Goal: Task Accomplishment & Management: Complete application form

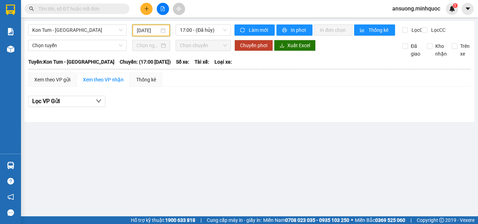
click at [148, 19] on main "Kon Tum - Sài Gòn 11/09/2025 17:00 - (Đã hủy) Làm mới In phơi In đơn chọn Thống…" at bounding box center [239, 108] width 478 height 217
click at [148, 15] on div "Kết quả tìm kiếm ( 0 ) Bộ lọc No Data ansuong.minhquoc 1" at bounding box center [239, 8] width 478 height 17
click at [149, 9] on button at bounding box center [146, 9] width 12 height 12
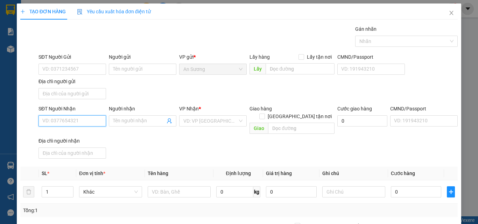
click at [52, 121] on input "SĐT Người Nhận" at bounding box center [72, 120] width 68 height 11
drag, startPoint x: 59, startPoint y: 137, endPoint x: 83, endPoint y: 164, distance: 36.2
click at [59, 138] on div "0383256103 - sương" at bounding box center [71, 135] width 58 height 8
type input "0383256103"
type input "sương"
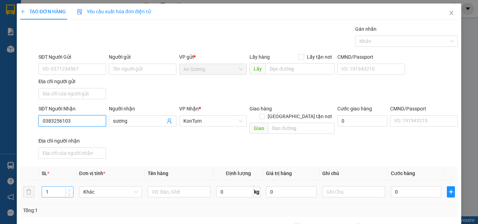
type input "0383256103"
click at [69, 189] on icon "up" at bounding box center [69, 190] width 2 height 2
type input "3"
click at [69, 189] on icon "up" at bounding box center [69, 190] width 2 height 2
drag, startPoint x: 182, startPoint y: 153, endPoint x: 163, endPoint y: 170, distance: 25.3
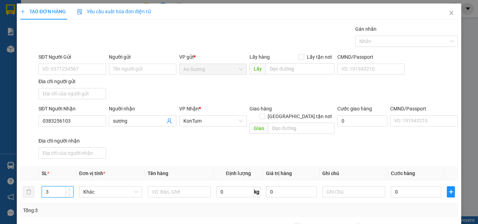
click at [178, 160] on div "Transit Pickup Surcharge Ids Transit Deliver Surcharge Ids Transit Deliver Surc…" at bounding box center [238, 163] width 437 height 277
drag, startPoint x: 175, startPoint y: 187, endPoint x: 180, endPoint y: 183, distance: 6.3
click at [180, 186] on input "text" at bounding box center [179, 191] width 63 height 11
type input "THÙNG"
click at [236, 150] on div "SĐT Người Nhận 0383256103 Người nhận sương VP Nhận * KonTum Giao hàng Giao tận …" at bounding box center [248, 133] width 422 height 57
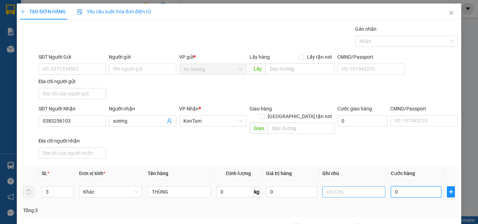
type input "1"
type input "17"
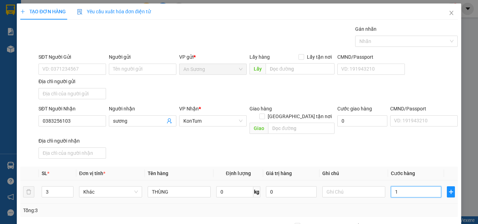
type input "17"
type input "17.000"
click at [420, 149] on div "SĐT Người Nhận 0383256103 Người nhận sương VP Nhận * KonTum Giao hàng Giao tận …" at bounding box center [248, 133] width 422 height 57
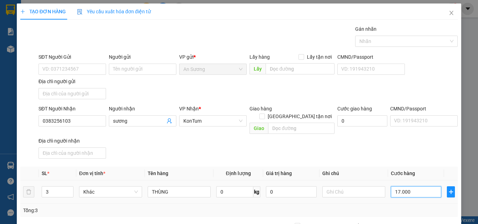
click at [414, 186] on input "17.000" at bounding box center [416, 191] width 50 height 11
type input "1"
type input "17"
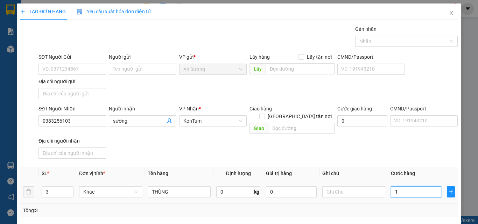
type input "17"
type input "170"
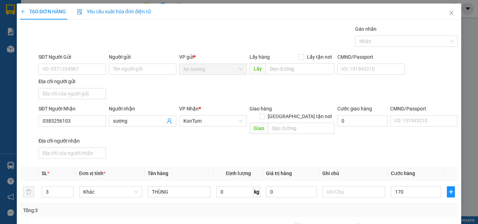
type input "170.000"
click at [425, 158] on div "Transit Pickup Surcharge Ids Transit Deliver Surcharge Ids Transit Deliver Surc…" at bounding box center [238, 163] width 437 height 277
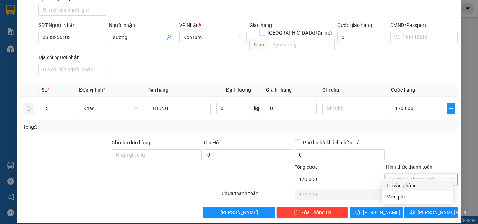
click at [425, 174] on input "Hình thức thanh toán" at bounding box center [419, 179] width 58 height 10
click at [409, 186] on div "Tại văn phòng" at bounding box center [417, 186] width 63 height 8
type input "0"
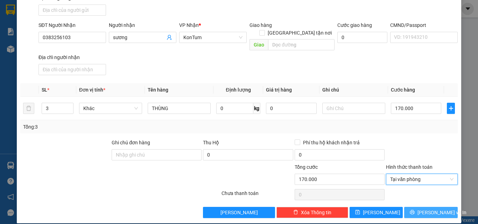
click at [428, 209] on span "[PERSON_NAME] và In" at bounding box center [441, 213] width 49 height 8
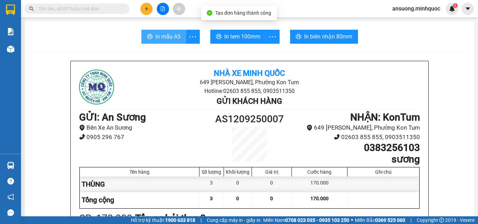
click at [171, 34] on span "In mẫu A5" at bounding box center [167, 36] width 25 height 9
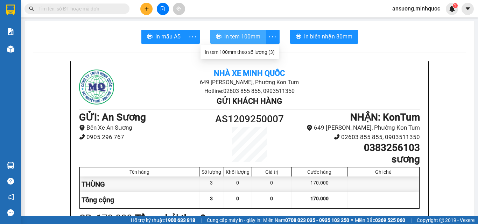
click at [256, 39] on span "In tem 100mm" at bounding box center [242, 36] width 36 height 9
click at [262, 50] on div "In tem 100mm theo số lượng (3)" at bounding box center [238, 52] width 70 height 8
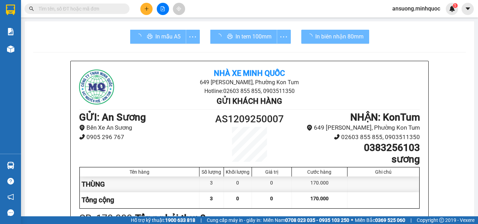
click at [370, 198] on div at bounding box center [383, 200] width 72 height 16
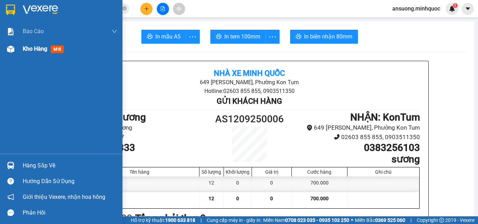
drag, startPoint x: 8, startPoint y: 45, endPoint x: 32, endPoint y: 57, distance: 26.4
click at [8, 44] on div at bounding box center [11, 49] width 12 height 12
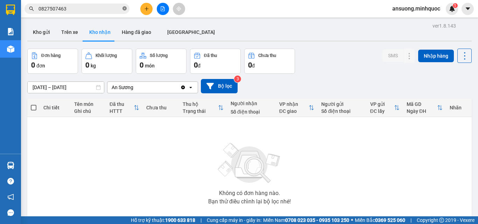
click at [124, 10] on icon "close-circle" at bounding box center [124, 8] width 4 height 4
click at [143, 9] on button at bounding box center [146, 9] width 12 height 12
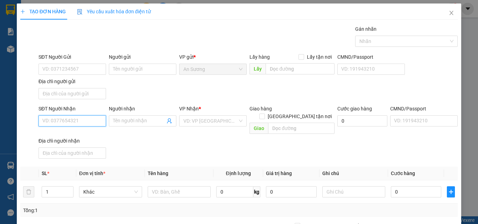
click at [69, 121] on input "SĐT Người Nhận" at bounding box center [72, 120] width 68 height 11
click at [72, 139] on div "0349349086 - ly" at bounding box center [71, 135] width 58 height 8
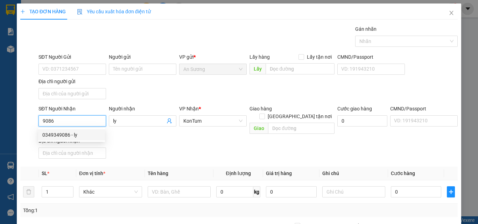
type input "0349349086"
type input "ly"
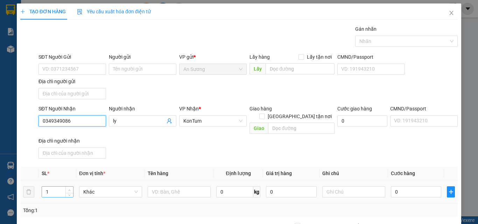
click at [68, 187] on div at bounding box center [69, 192] width 8 height 10
type input "0349349086"
type input "2"
click at [69, 188] on span "up" at bounding box center [70, 190] width 4 height 4
click at [124, 167] on th "Đơn vị tính *" at bounding box center [110, 174] width 69 height 14
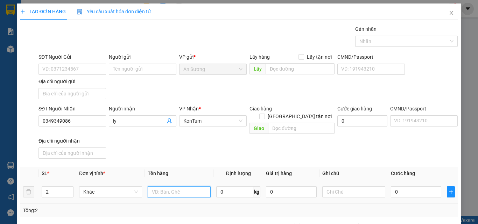
click at [164, 186] on input "text" at bounding box center [179, 191] width 63 height 11
click at [208, 152] on div "SĐT Người Nhận 0349349086 Người nhận ly VP Nhận * KonTum Giao hàng Giao tận nơi…" at bounding box center [248, 133] width 422 height 57
click at [164, 187] on input "text" at bounding box center [179, 191] width 63 height 11
type input "TG"
drag, startPoint x: 252, startPoint y: 145, endPoint x: 333, endPoint y: 169, distance: 84.6
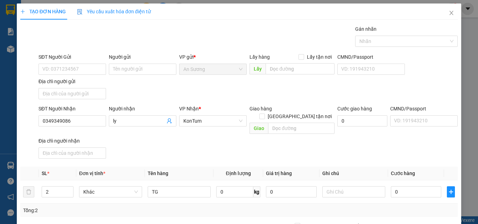
click at [259, 144] on div "SĐT Người Nhận 0349349086 Người nhận ly VP Nhận * KonTum Giao hàng Giao tận nơi…" at bounding box center [248, 133] width 422 height 57
click at [391, 186] on input "0" at bounding box center [416, 191] width 50 height 11
type input "1"
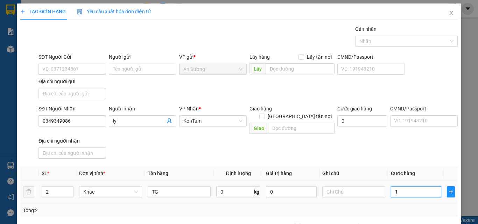
type input "12"
type input "120"
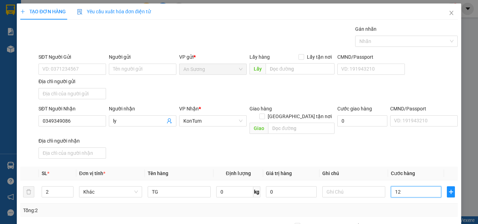
type input "120"
type input "120.000"
drag, startPoint x: 403, startPoint y: 143, endPoint x: 407, endPoint y: 151, distance: 9.2
click at [406, 149] on div "SĐT Người Nhận 0349349086 Người nhận ly VP Nhận * KonTum Giao hàng Giao tận nơi…" at bounding box center [248, 133] width 422 height 57
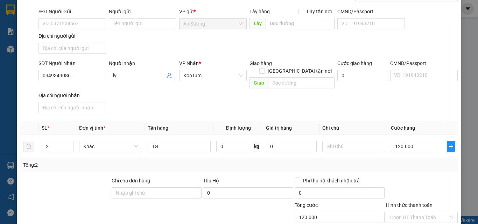
scroll to position [84, 0]
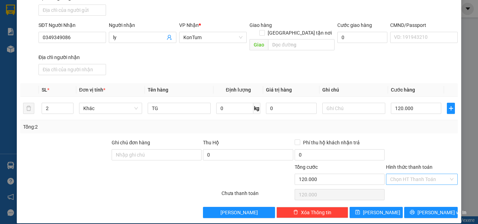
click at [411, 174] on input "Hình thức thanh toán" at bounding box center [419, 179] width 58 height 10
drag, startPoint x: 407, startPoint y: 184, endPoint x: 409, endPoint y: 197, distance: 12.3
click at [408, 185] on div "Tại văn phòng" at bounding box center [417, 186] width 63 height 8
type input "0"
click at [429, 207] on button "[PERSON_NAME] và In" at bounding box center [431, 212] width 54 height 11
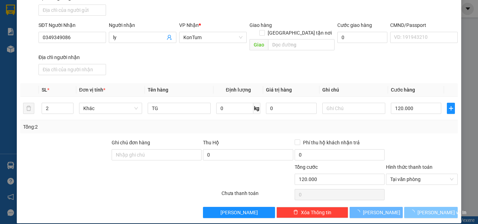
click at [429, 209] on span "[PERSON_NAME] và In" at bounding box center [441, 213] width 49 height 8
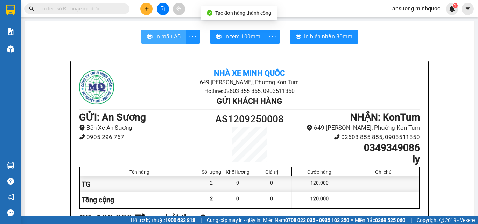
click at [164, 34] on span "In mẫu A5" at bounding box center [167, 36] width 25 height 9
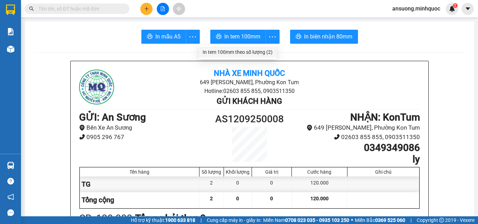
drag, startPoint x: 262, startPoint y: 48, endPoint x: 262, endPoint y: 53, distance: 5.3
click at [262, 53] on li "In tem 100mm theo số lượng (2)" at bounding box center [237, 52] width 78 height 11
drag, startPoint x: 264, startPoint y: 49, endPoint x: 257, endPoint y: 61, distance: 13.7
click at [264, 50] on div "In tem 100mm theo số lượng (2)" at bounding box center [238, 52] width 70 height 8
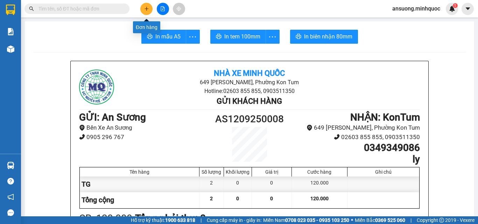
click at [150, 10] on button at bounding box center [146, 9] width 12 height 12
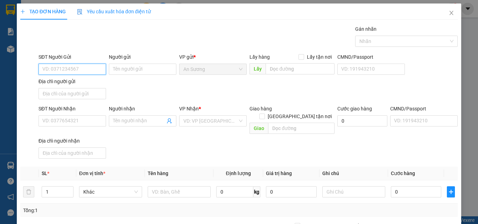
click at [88, 71] on input "SĐT Người Gửi" at bounding box center [72, 69] width 68 height 11
type input "0973607870"
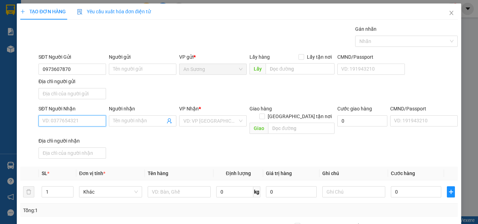
click at [80, 120] on input "SĐT Người Nhận" at bounding box center [72, 120] width 68 height 11
type input "0379019302"
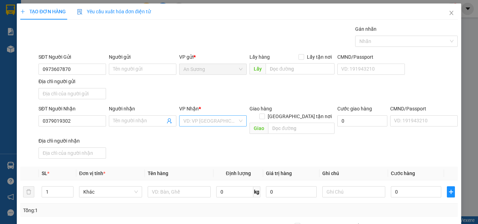
drag, startPoint x: 190, startPoint y: 120, endPoint x: 189, endPoint y: 125, distance: 5.1
click at [190, 121] on input "search" at bounding box center [210, 121] width 54 height 10
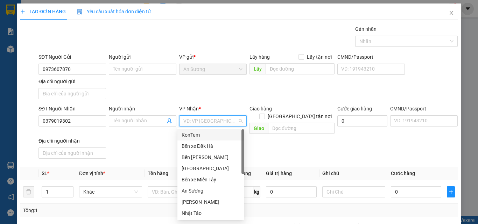
click at [193, 136] on div "KonTum" at bounding box center [211, 135] width 58 height 8
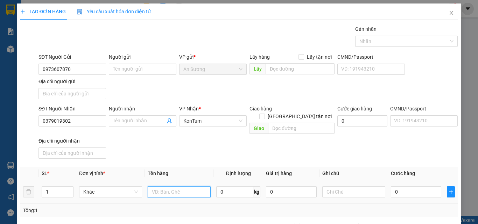
click at [169, 186] on input "text" at bounding box center [179, 191] width 63 height 11
type input "BÌ HS ĐỎ"
click at [414, 189] on input "0" at bounding box center [416, 191] width 50 height 11
type input "4"
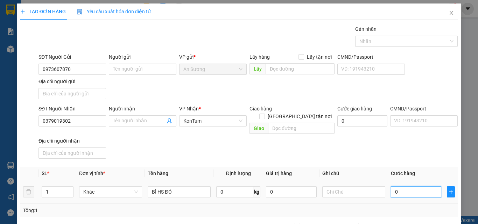
type input "4"
type input "40"
type input "400"
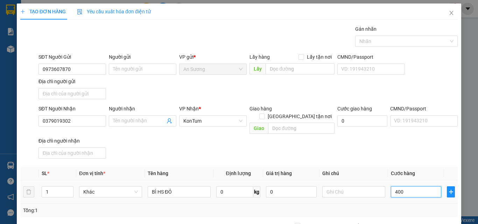
type input "400"
type input "4.000"
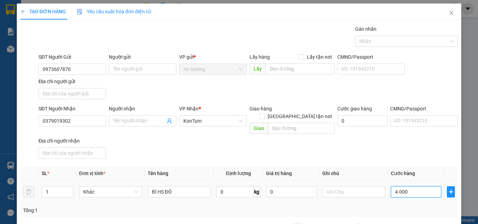
type input "40.000"
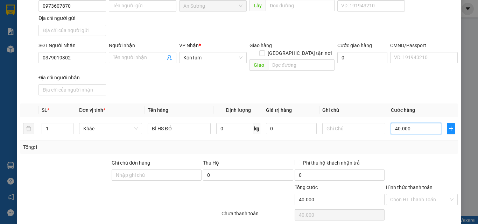
scroll to position [70, 0]
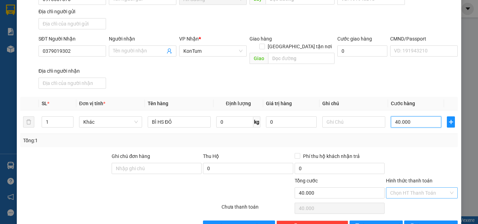
type input "40.000"
click at [414, 189] on input "Hình thức thanh toán" at bounding box center [419, 193] width 58 height 10
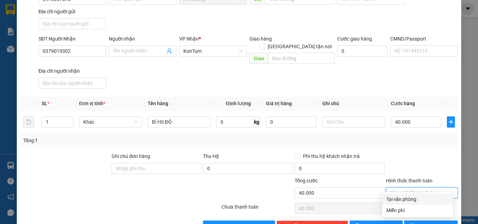
click at [407, 198] on div "Tại văn phòng" at bounding box center [417, 200] width 63 height 8
type input "0"
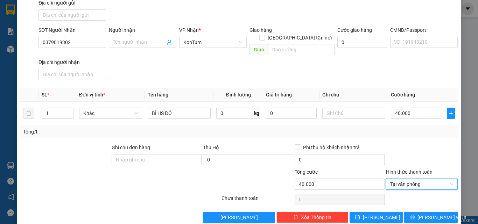
scroll to position [84, 0]
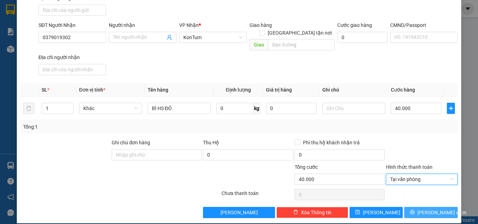
click at [416, 207] on button "[PERSON_NAME] và In" at bounding box center [431, 212] width 54 height 11
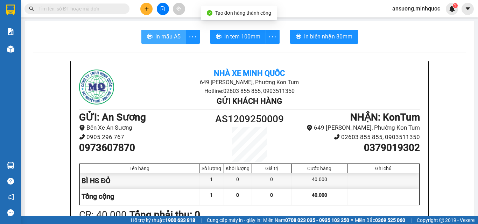
click at [160, 35] on span "In mẫu A5" at bounding box center [167, 36] width 25 height 9
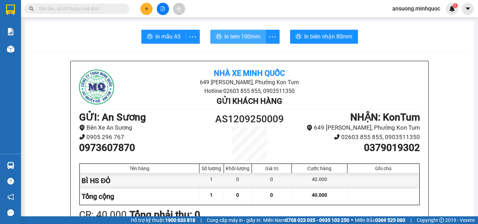
click at [241, 41] on span "In tem 100mm" at bounding box center [242, 36] width 36 height 9
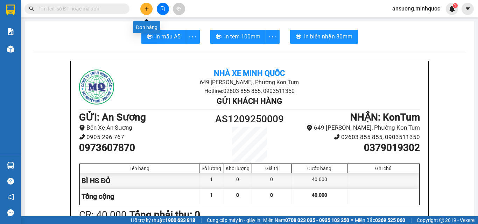
click at [143, 8] on button at bounding box center [146, 9] width 12 height 12
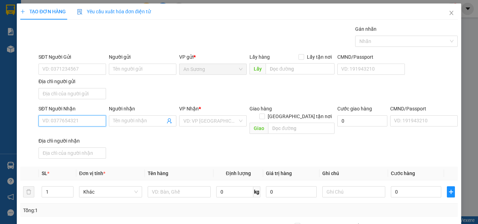
click at [64, 119] on input "SĐT Người Nhận" at bounding box center [72, 120] width 68 height 11
type input "0984797280"
click at [64, 133] on div "0984797280 - Huân" at bounding box center [71, 135] width 58 height 8
type input "Huân"
type input "0984797280"
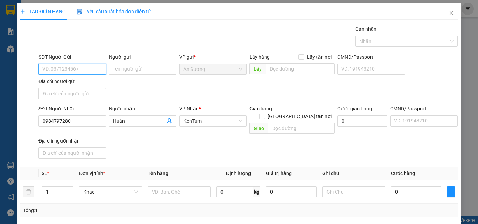
click at [70, 64] on input "SĐT Người Gửi" at bounding box center [72, 69] width 68 height 11
click at [68, 85] on div "0366659234" at bounding box center [71, 83] width 58 height 8
click at [76, 68] on input "0366659234" at bounding box center [72, 69] width 68 height 11
type input "0"
click at [66, 69] on input "SĐT Người Gửi" at bounding box center [72, 69] width 68 height 11
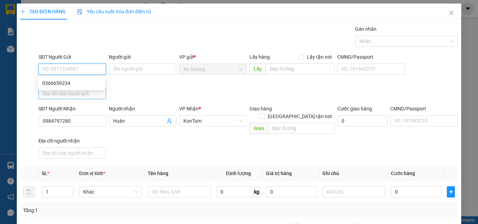
drag, startPoint x: 67, startPoint y: 73, endPoint x: 87, endPoint y: 93, distance: 27.9
click at [69, 75] on div "SĐT Người Gửi VD: 0371234567" at bounding box center [72, 65] width 68 height 24
click at [129, 97] on div "SĐT Người Gửi VD: 0371234567 Người gửi Tên người gửi VP gửi * An Sương Lấy hàng…" at bounding box center [248, 77] width 422 height 49
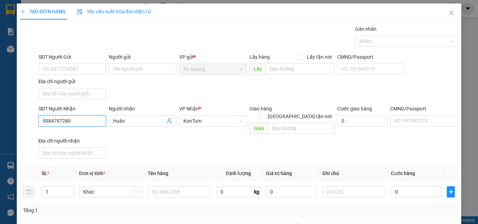
click at [96, 121] on input "0984797280" at bounding box center [72, 120] width 68 height 11
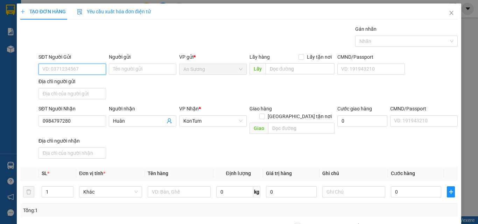
click at [66, 70] on input "SĐT Người Gửi" at bounding box center [72, 69] width 68 height 11
click at [88, 83] on div "0932329968" at bounding box center [71, 83] width 58 height 8
type input "0932329968"
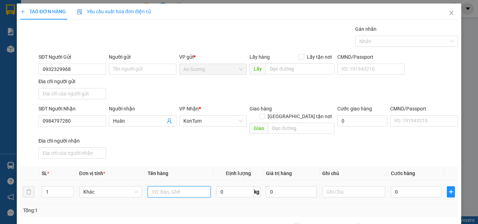
click at [187, 186] on input "text" at bounding box center [179, 191] width 63 height 11
type input "BAO"
click at [395, 186] on input "0" at bounding box center [416, 191] width 50 height 11
type input "6"
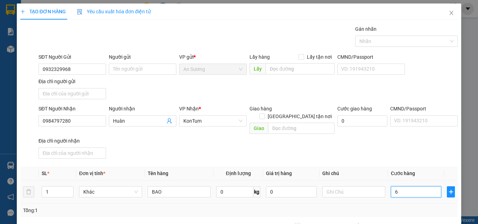
type input "6"
type input "60"
type input "600"
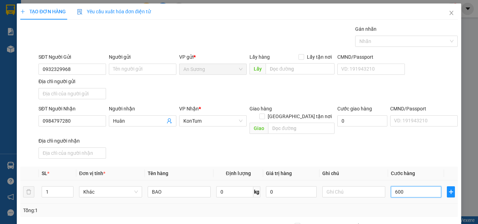
type input "600"
type input "6.000"
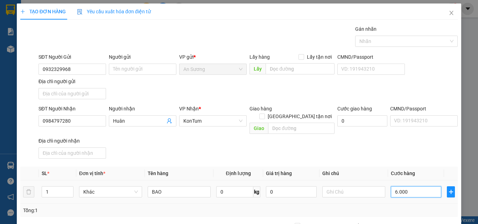
type input "60.000"
type input "600.000"
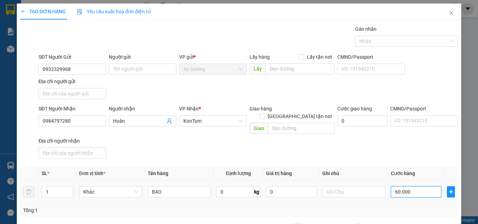
type input "600.000"
type input "60.000"
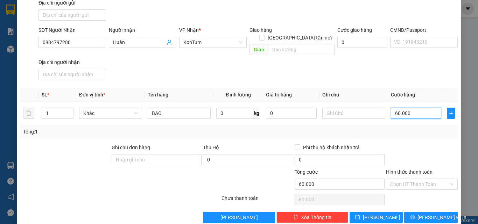
scroll to position [84, 0]
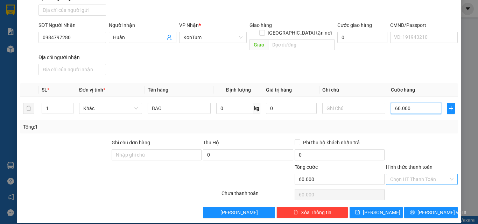
type input "60.000"
click at [409, 176] on input "Hình thức thanh toán" at bounding box center [419, 179] width 58 height 10
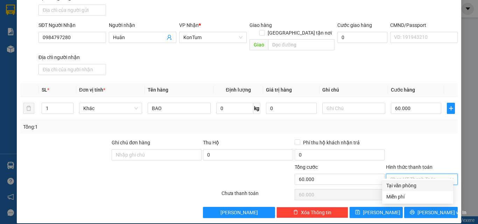
click at [407, 186] on div "Tại văn phòng" at bounding box center [417, 186] width 63 height 8
type input "0"
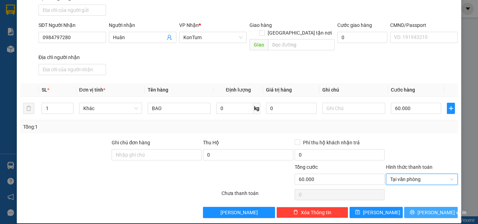
click at [414, 210] on icon "printer" at bounding box center [412, 212] width 5 height 5
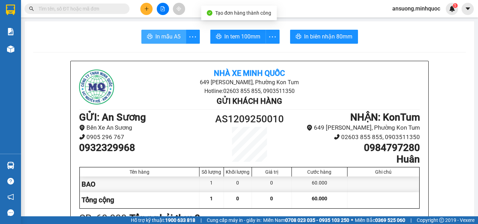
click at [154, 30] on button "In mẫu A5" at bounding box center [163, 37] width 45 height 14
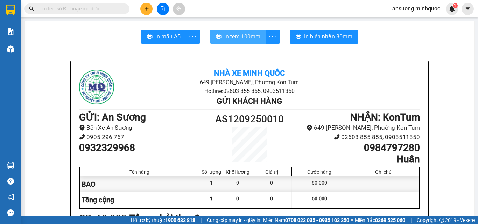
click at [253, 41] on span "In tem 100mm" at bounding box center [242, 36] width 36 height 9
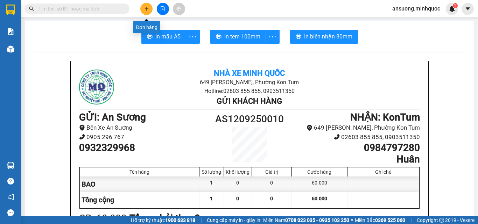
click at [146, 11] on button at bounding box center [146, 9] width 12 height 12
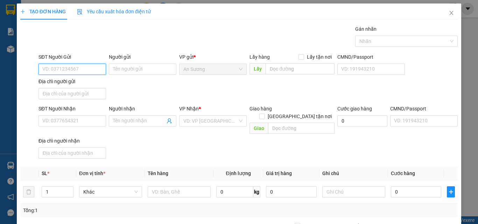
click at [84, 72] on input "SĐT Người Gửi" at bounding box center [72, 69] width 68 height 11
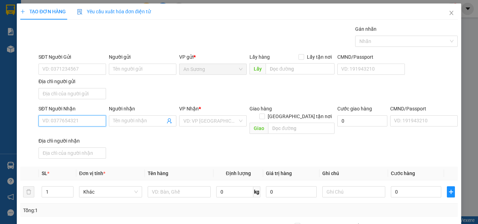
click at [59, 118] on input "SĐT Người Nhận" at bounding box center [72, 120] width 68 height 11
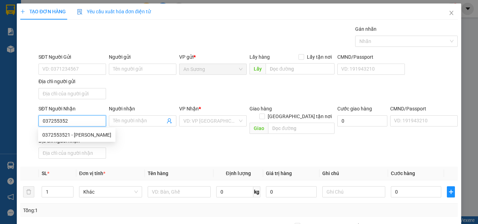
type input "0372553521"
click at [68, 133] on div "0372553521 - SỸ NHUNG" at bounding box center [76, 135] width 69 height 8
type input "[PERSON_NAME]"
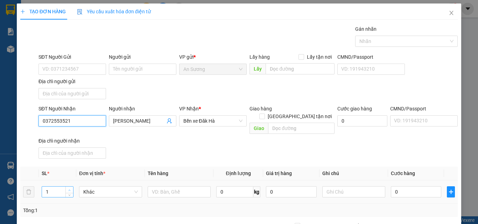
type input "0372553521"
click at [70, 189] on icon "up" at bounding box center [69, 190] width 2 height 2
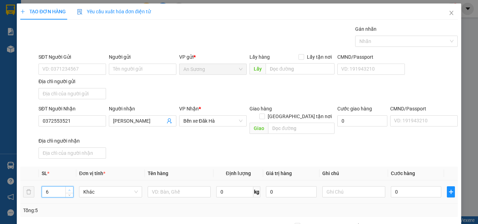
click at [70, 189] on icon "up" at bounding box center [69, 190] width 2 height 2
type input "10"
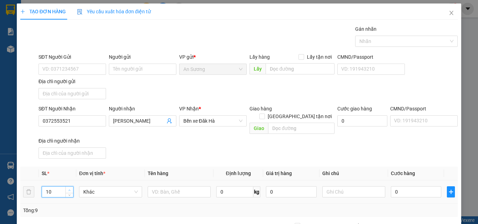
click at [70, 189] on icon "up" at bounding box center [69, 190] width 2 height 2
click at [156, 186] on input "text" at bounding box center [179, 191] width 63 height 11
type input "XO SƠN"
click at [402, 190] on div "0" at bounding box center [416, 192] width 50 height 14
click at [400, 188] on input "0" at bounding box center [416, 191] width 50 height 11
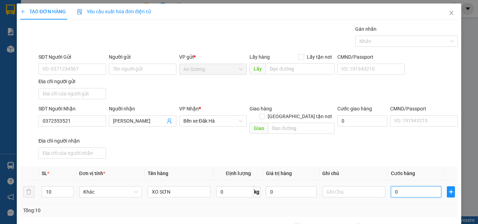
type input "5"
type input "50"
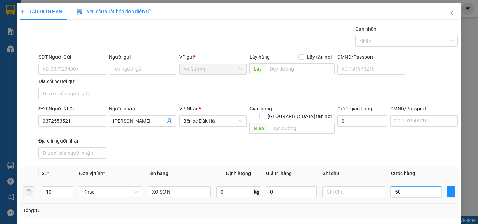
type input "50"
type input "500"
type input "5.000"
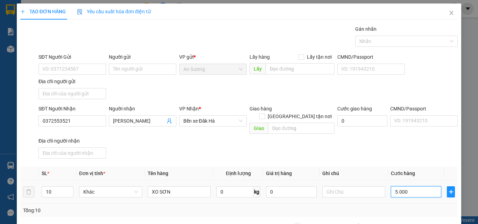
type input "5.000"
type input "50.000"
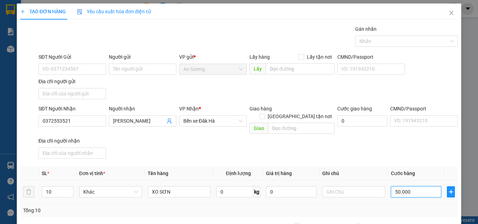
type input "500.000"
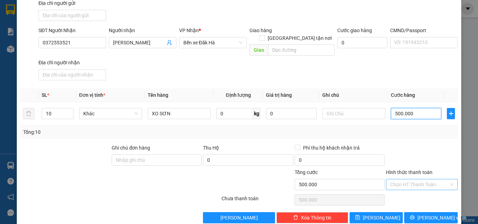
scroll to position [84, 0]
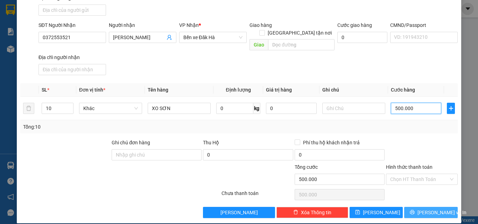
type input "500.000"
click at [419, 207] on button "[PERSON_NAME] và In" at bounding box center [431, 212] width 54 height 11
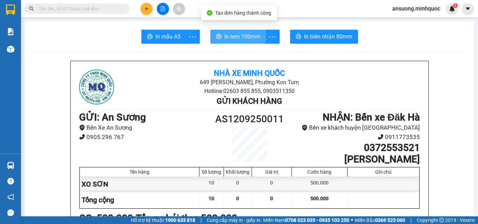
click at [228, 41] on button "In tem 100mm" at bounding box center [238, 37] width 56 height 14
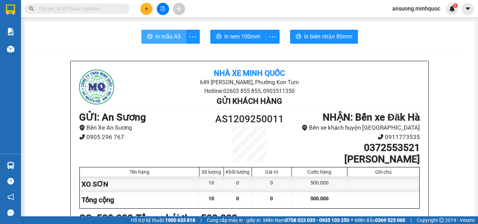
click at [170, 41] on button "In mẫu A5" at bounding box center [163, 37] width 45 height 14
click at [146, 8] on icon "plus" at bounding box center [146, 8] width 5 height 5
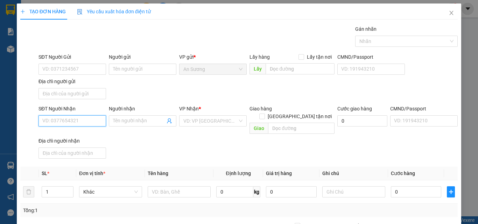
click at [80, 123] on input "SĐT Người Nhận" at bounding box center [72, 120] width 68 height 11
click at [70, 120] on input "2004" at bounding box center [72, 120] width 68 height 11
type input "2"
click at [59, 137] on div "0373002004 - Hoài" at bounding box center [71, 135] width 58 height 8
type input "0373002004"
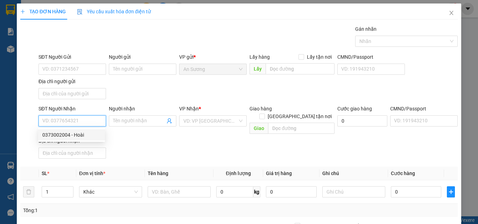
type input "Hoài"
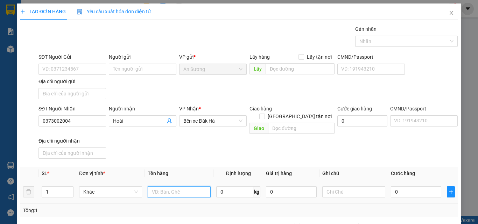
click at [164, 186] on input "text" at bounding box center [179, 191] width 63 height 11
type input "[GEOGRAPHIC_DATA]"
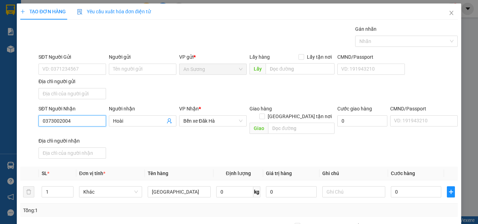
click at [95, 119] on input "0373002004" at bounding box center [72, 120] width 68 height 11
type input "0"
drag, startPoint x: 44, startPoint y: 122, endPoint x: 48, endPoint y: 126, distance: 6.2
click at [45, 123] on input "077552009" at bounding box center [72, 120] width 68 height 11
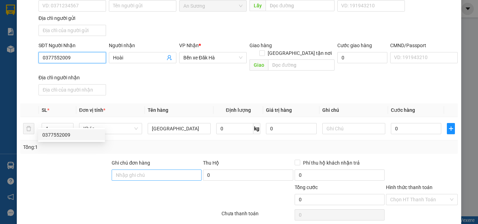
scroll to position [84, 0]
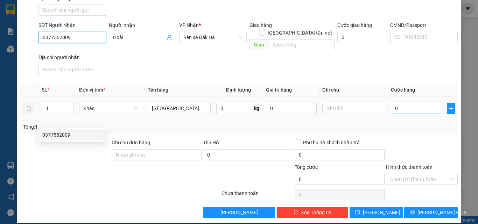
type input "0377552009"
click at [391, 103] on input "0" at bounding box center [416, 108] width 50 height 11
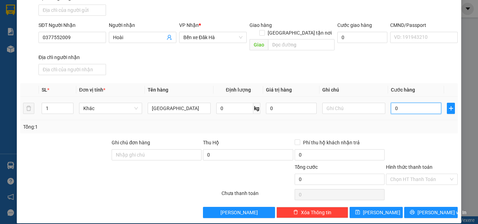
type input "1"
type input "10"
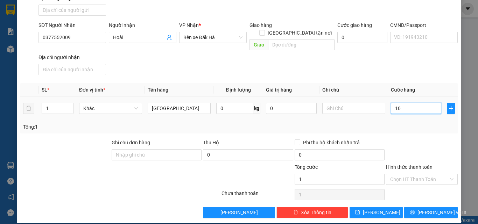
type input "10"
type input "100"
type input "1.000"
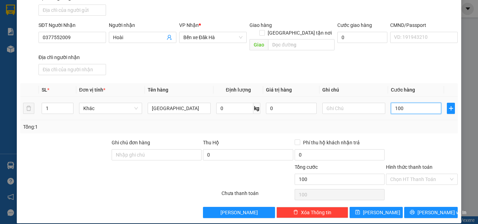
type input "1.000"
type input "10.000"
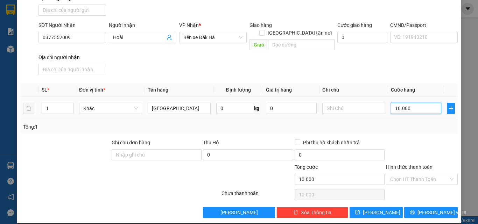
type input "100.000"
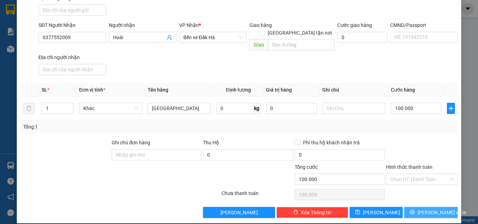
click at [427, 209] on span "[PERSON_NAME] và In" at bounding box center [441, 213] width 49 height 8
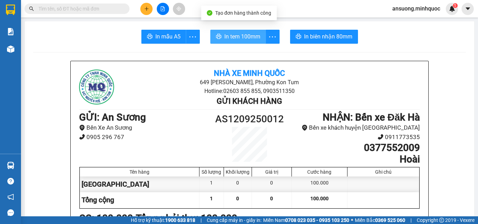
click at [255, 35] on span "In tem 100mm" at bounding box center [242, 36] width 36 height 9
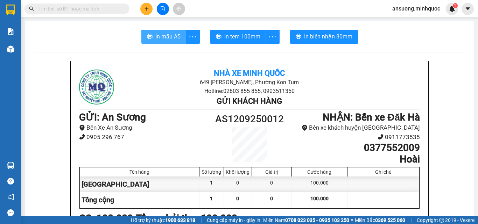
click at [167, 33] on span "In mẫu A5" at bounding box center [167, 36] width 25 height 9
click at [149, 5] on button at bounding box center [146, 9] width 12 height 12
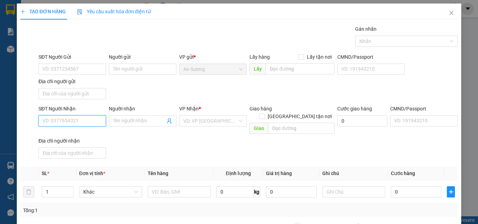
click at [88, 119] on input "SĐT Người Nhận" at bounding box center [72, 120] width 68 height 11
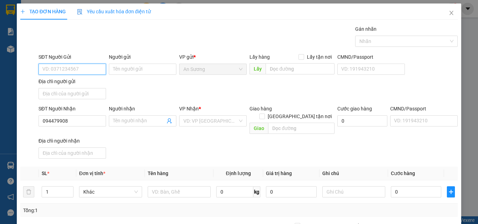
click at [64, 71] on input "SĐT Người Gửi" at bounding box center [72, 69] width 68 height 11
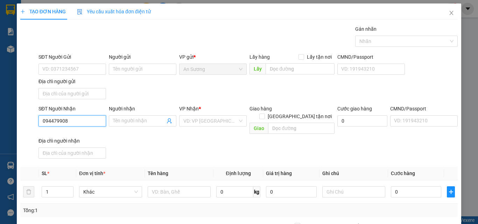
click at [72, 120] on input "094479908" at bounding box center [72, 120] width 68 height 11
drag, startPoint x: 52, startPoint y: 121, endPoint x: 55, endPoint y: 131, distance: 10.5
click at [52, 121] on input "094479908" at bounding box center [72, 120] width 68 height 11
type input "0977779908"
click at [69, 135] on div "0977779908 - Thiện" at bounding box center [71, 135] width 58 height 8
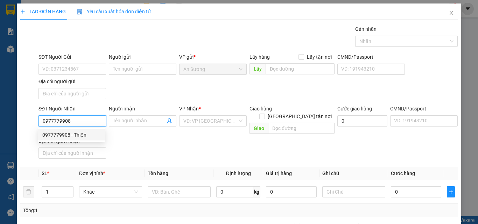
type input "Thiện"
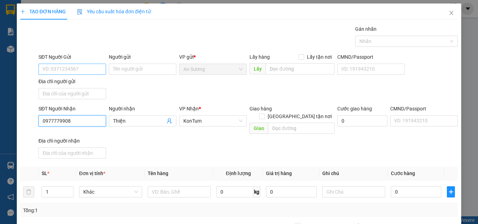
type input "0977779908"
click at [79, 69] on input "SĐT Người Gửi" at bounding box center [72, 69] width 68 height 11
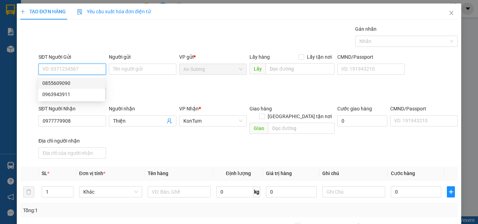
click at [63, 84] on div "0855609090" at bounding box center [71, 83] width 58 height 8
type input "0855609090"
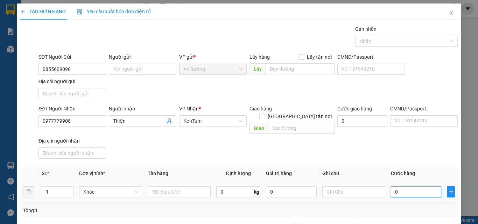
click at [400, 186] on input "0" at bounding box center [416, 191] width 50 height 11
click at [176, 187] on input "text" at bounding box center [179, 191] width 63 height 11
type input "KIỆN"
click at [428, 187] on input "0" at bounding box center [416, 191] width 50 height 11
type input "7"
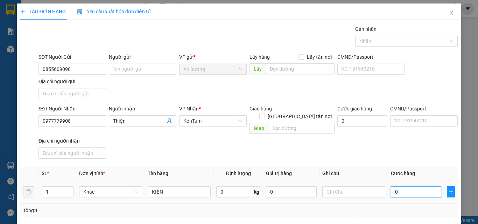
type input "7"
type input "70"
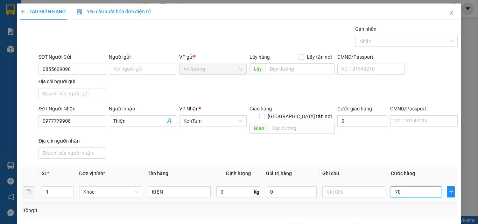
type input "700"
type input "7.000"
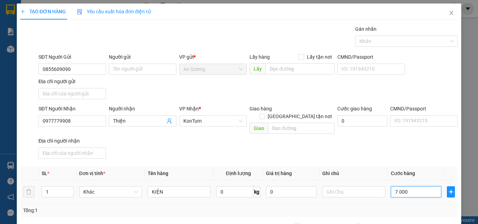
type input "7.000"
type input "70.000"
type input "700.000"
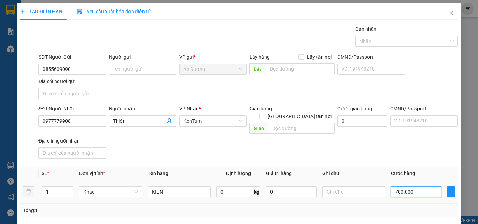
type input "700.000"
type input "70.000"
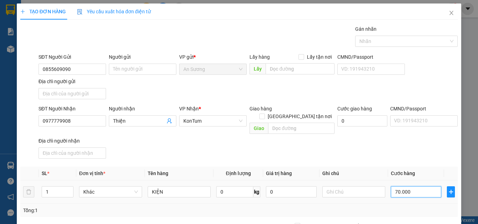
type input "70.000"
click at [358, 185] on div at bounding box center [353, 192] width 63 height 14
click at [357, 186] on input "text" at bounding box center [353, 191] width 63 height 11
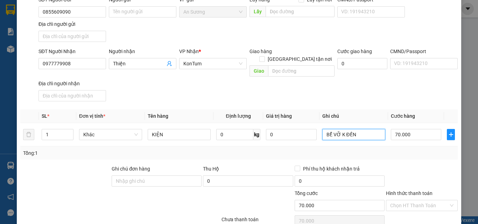
scroll to position [70, 0]
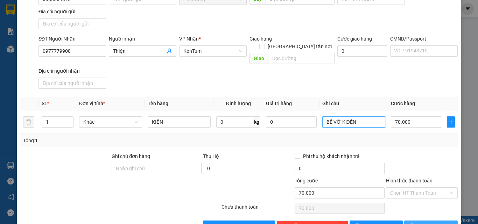
type input "BỂ VỠ K ĐỀN"
click at [414, 224] on icon "printer" at bounding box center [412, 226] width 5 height 5
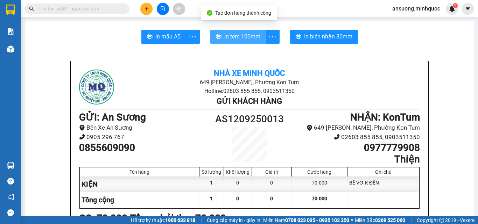
click at [235, 38] on span "In tem 100mm" at bounding box center [242, 36] width 36 height 9
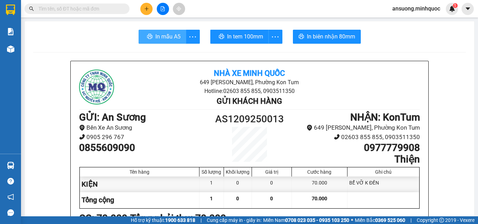
click at [163, 40] on span "In mẫu A5" at bounding box center [167, 36] width 25 height 9
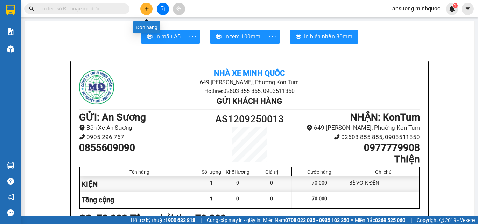
click at [149, 9] on button at bounding box center [146, 9] width 12 height 12
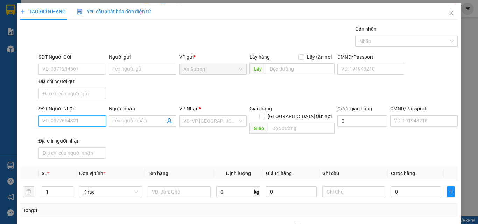
click at [69, 119] on input "SĐT Người Nhận" at bounding box center [72, 120] width 68 height 11
type input "0"
click at [63, 137] on div "0378020358 - cam nh" at bounding box center [71, 135] width 58 height 8
type input "0378020358"
type input "cam nh"
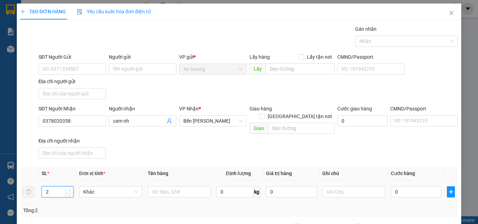
click at [69, 189] on icon "up" at bounding box center [69, 190] width 2 height 2
type input "4"
click at [69, 189] on icon "up" at bounding box center [69, 190] width 2 height 2
click at [154, 186] on input "text" at bounding box center [179, 191] width 63 height 11
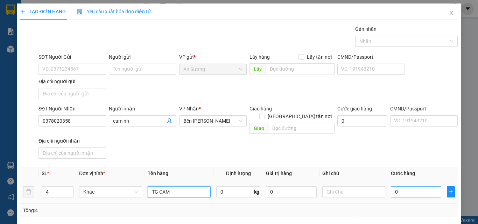
type input "TG CAM"
click at [395, 186] on input "0" at bounding box center [416, 191] width 50 height 11
type input "2"
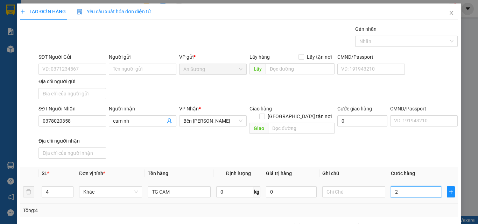
type input "20"
type input "200"
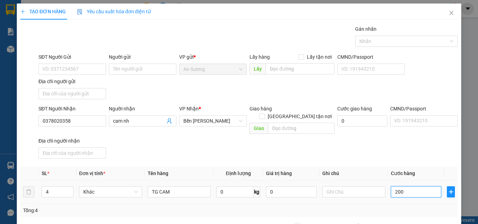
type input "200"
type input "2.000"
type input "20.000"
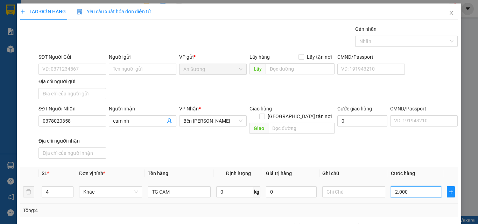
type input "20.000"
type input "200.000"
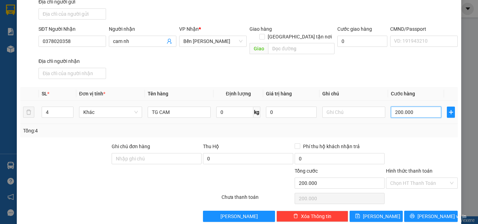
scroll to position [84, 0]
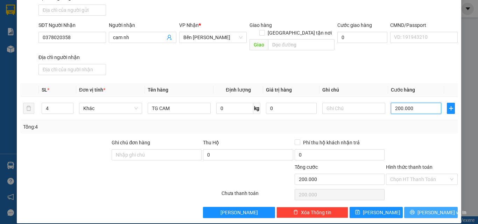
type input "200.000"
click at [407, 207] on button "[PERSON_NAME] và In" at bounding box center [431, 212] width 54 height 11
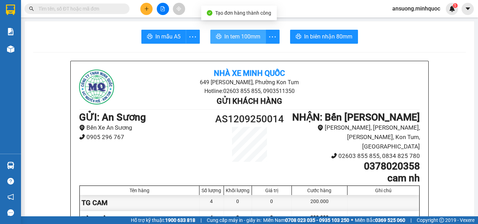
click at [245, 40] on span "In tem 100mm" at bounding box center [242, 36] width 36 height 9
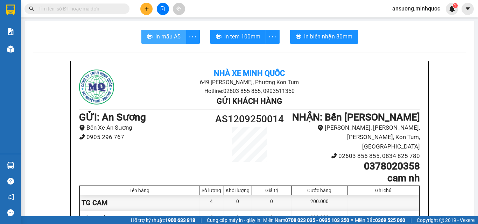
click at [178, 36] on span "In mẫu A5" at bounding box center [167, 36] width 25 height 9
click at [147, 10] on icon "plus" at bounding box center [146, 8] width 5 height 5
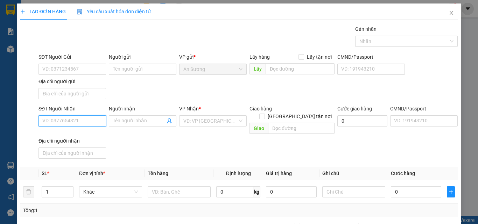
click at [86, 125] on input "SĐT Người Nhận" at bounding box center [72, 120] width 68 height 11
type input "0977198441"
click at [75, 136] on div "0977198441 - VIỄN" at bounding box center [71, 135] width 58 height 8
type input "VIỄN"
type input "0977198441"
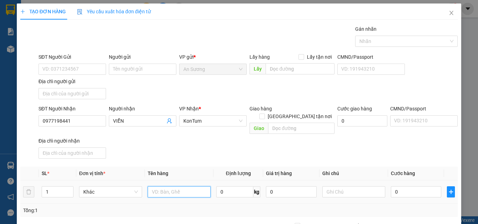
click at [168, 187] on input "text" at bounding box center [179, 191] width 63 height 11
type input "TG"
click at [397, 186] on input "0" at bounding box center [416, 191] width 50 height 11
type input "7"
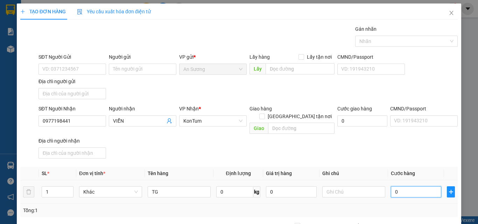
type input "7"
type input "70"
type input "700"
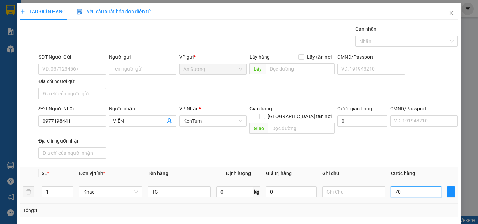
type input "700"
type input "7.000"
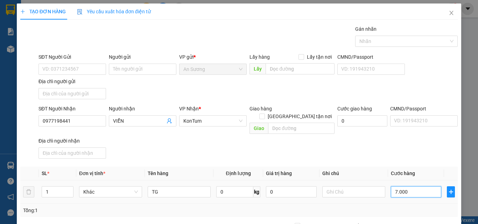
type input "70.000"
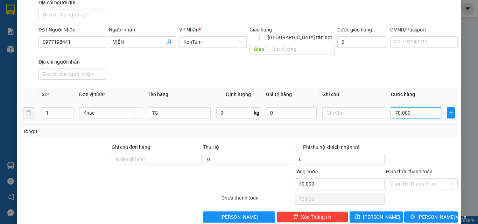
scroll to position [84, 0]
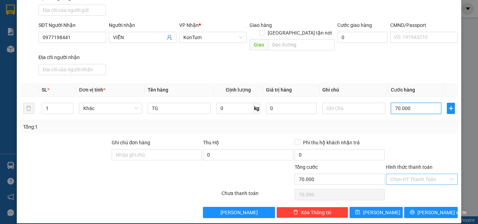
type input "70.000"
click at [397, 174] on input "Hình thức thanh toán" at bounding box center [419, 179] width 58 height 10
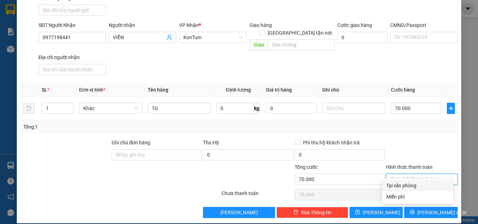
click at [402, 186] on div "Tại văn phòng" at bounding box center [417, 186] width 63 height 8
type input "0"
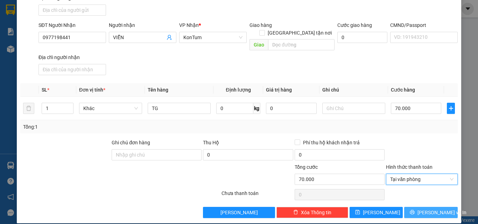
click at [413, 210] on icon "printer" at bounding box center [412, 212] width 5 height 5
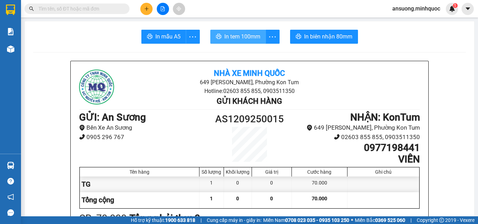
click at [228, 42] on button "In tem 100mm" at bounding box center [238, 37] width 56 height 14
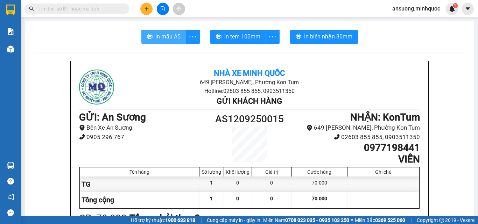
click at [160, 42] on button "In mẫu A5" at bounding box center [163, 37] width 45 height 14
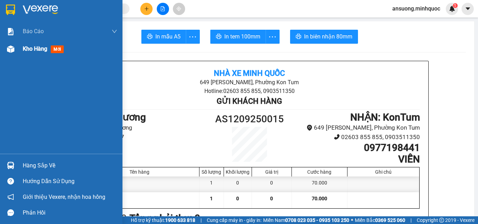
click at [6, 47] on div at bounding box center [11, 49] width 12 height 12
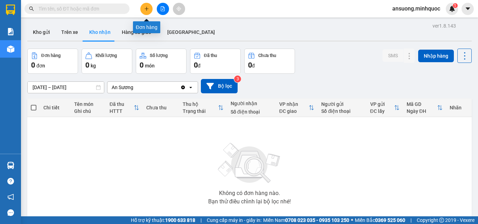
click at [143, 12] on button at bounding box center [146, 9] width 12 height 12
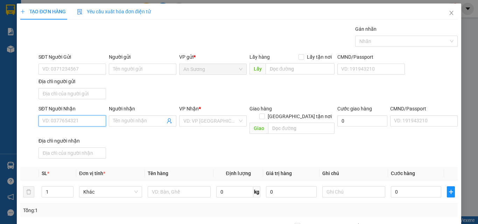
click at [62, 118] on input "SĐT Người Nhận" at bounding box center [72, 120] width 68 height 11
click at [64, 124] on input "SĐT Người Nhận" at bounding box center [72, 120] width 68 height 11
type input "0974913591"
drag, startPoint x: 154, startPoint y: 135, endPoint x: 187, endPoint y: 125, distance: 34.2
click at [156, 135] on div "SĐT Người Nhận 0974913591 0974913591 Người nhận Tên người nhận VP Nhận * VD: VP…" at bounding box center [248, 133] width 422 height 57
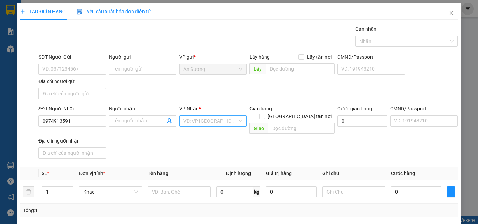
click at [194, 120] on input "search" at bounding box center [210, 121] width 54 height 10
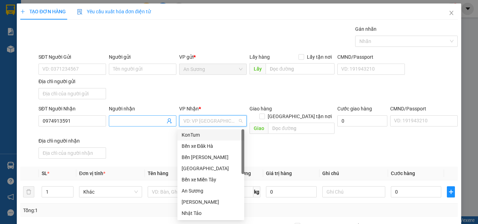
click at [113, 121] on span at bounding box center [143, 120] width 68 height 11
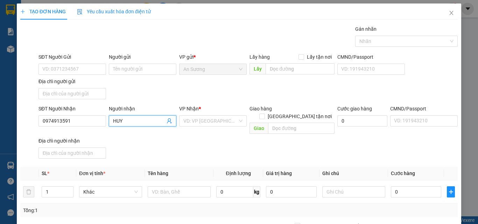
type input "HUY"
drag, startPoint x: 204, startPoint y: 153, endPoint x: 219, endPoint y: 121, distance: 34.6
click at [205, 151] on div "SĐT Người Nhận 0974913591 Người nhận HUY HUY VP Nhận * VD: VP Sài Gòn Giao hàng…" at bounding box center [248, 133] width 422 height 57
click at [221, 120] on input "search" at bounding box center [210, 121] width 54 height 10
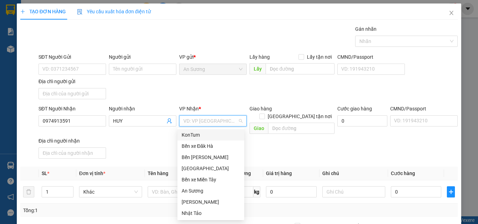
click at [199, 139] on div "KonTum" at bounding box center [211, 135] width 58 height 8
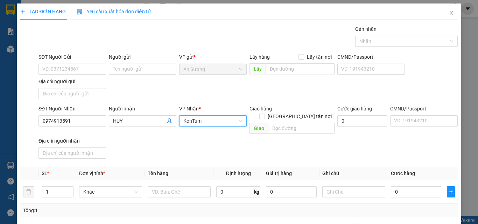
click at [131, 144] on div "SĐT Người Nhận 0974913591 Người nhận HUY VP Nhận * KonTum KonTum Giao hàng Giao…" at bounding box center [248, 133] width 422 height 57
click at [157, 141] on div "SĐT Người Nhận 0974913591 Người nhận HUY VP Nhận * KonTum Giao hàng Giao tận nơ…" at bounding box center [248, 133] width 422 height 57
click at [70, 188] on span "up" at bounding box center [70, 190] width 4 height 4
type input "4"
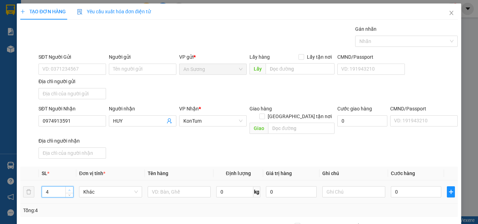
click at [69, 187] on span "Increase Value" at bounding box center [69, 190] width 8 height 6
click at [178, 186] on input "text" at bounding box center [179, 191] width 63 height 11
click at [187, 153] on div "SĐT Người Nhận 0974913591 Người nhận HUY VP Nhận * KonTum Giao hàng Giao tận nơ…" at bounding box center [248, 133] width 422 height 57
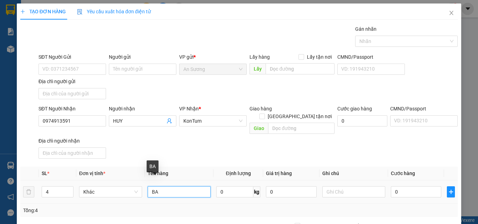
click at [168, 186] on input "BA" at bounding box center [179, 191] width 63 height 11
type input "BAO"
click at [208, 158] on div "Transit Pickup Surcharge Ids Transit Deliver Surcharge Ids Transit Deliver Surc…" at bounding box center [238, 163] width 437 height 277
click at [417, 149] on div "SĐT Người Nhận 0974913591 Người nhận HUY VP Nhận * KonTum Giao hàng Giao tận nơ…" at bounding box center [248, 133] width 422 height 57
click at [373, 146] on div "SĐT Người Nhận 0974913591 Người nhận HUY VP Nhận * KonTum Giao hàng Giao tận nơ…" at bounding box center [248, 133] width 422 height 57
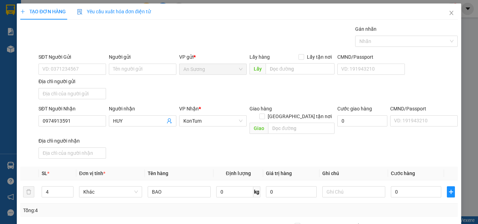
click at [65, 62] on div "SĐT Người Gửi" at bounding box center [72, 58] width 68 height 10
click at [62, 66] on input "SĐT Người Gửi" at bounding box center [72, 69] width 68 height 11
click at [174, 100] on div "SĐT Người Gửi VD: 0371234567 Người gửi Tên người gửi VP gửi * An Sương Lấy hàng…" at bounding box center [248, 77] width 422 height 49
click at [65, 65] on input "SĐT Người Gửi" at bounding box center [72, 69] width 68 height 11
click at [65, 67] on input "SĐT Người Gửi" at bounding box center [72, 69] width 68 height 11
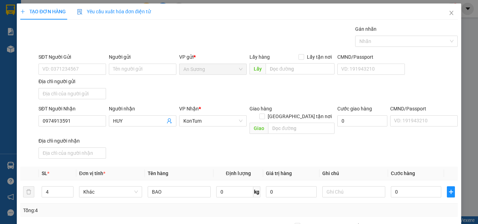
click at [187, 138] on div "SĐT Người Nhận 0974913591 Người nhận HUY VP Nhận * KonTum Giao hàng Giao tận nơ…" at bounding box center [248, 133] width 422 height 57
click at [55, 67] on input "SĐT Người Gửi" at bounding box center [72, 69] width 68 height 11
click at [224, 139] on div "SĐT Người Nhận 0974913591 Người nhận HUY VP Nhận * KonTum Giao hàng Giao tận nơ…" at bounding box center [248, 133] width 422 height 57
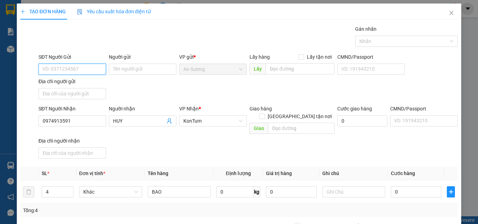
click at [81, 66] on input "SĐT Người Gửi" at bounding box center [72, 69] width 68 height 11
type input "0931482344"
click at [225, 94] on div "SĐT Người Gửi 0931482344 0931482344 Người gửi Tên người gửi VP gửi * An Sương L…" at bounding box center [248, 77] width 422 height 49
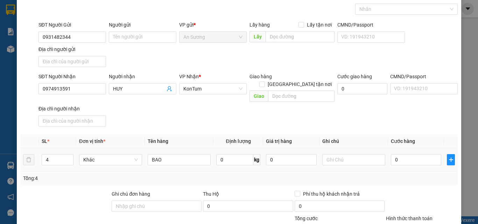
scroll to position [84, 0]
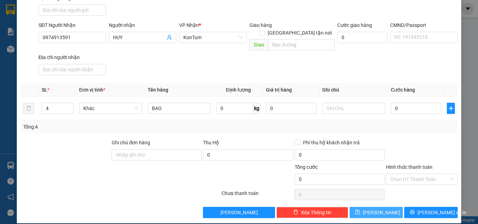
click at [370, 207] on button "[PERSON_NAME]" at bounding box center [376, 212] width 54 height 11
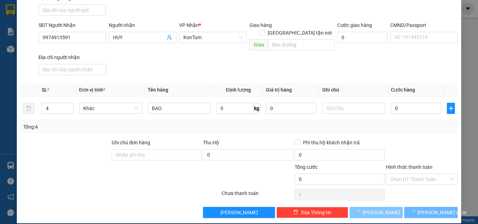
type input "1"
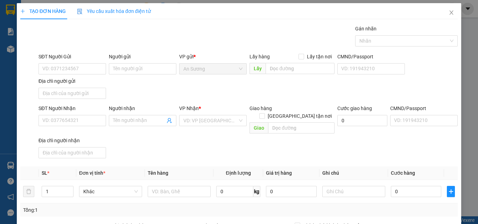
scroll to position [0, 0]
click at [448, 12] on icon "close" at bounding box center [451, 13] width 6 height 6
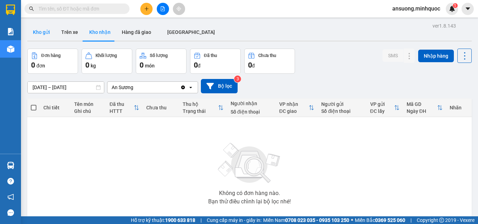
click at [51, 39] on button "Kho gửi" at bounding box center [41, 32] width 28 height 17
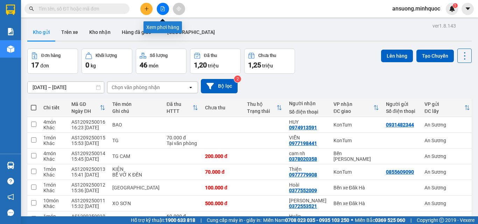
click at [162, 7] on icon "file-add" at bounding box center [162, 8] width 5 height 5
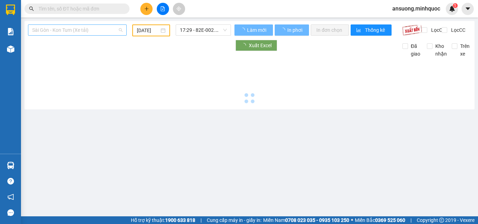
click at [67, 30] on span "Sài Gòn - Kon Tum (Xe tải)" at bounding box center [77, 30] width 90 height 10
type input "[DATE]"
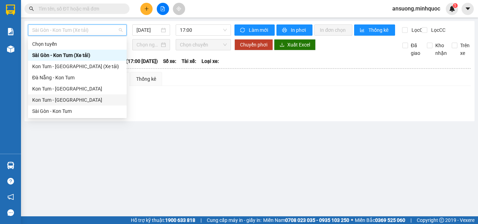
click at [43, 98] on div "Kon Tum - [GEOGRAPHIC_DATA]" at bounding box center [77, 99] width 99 height 11
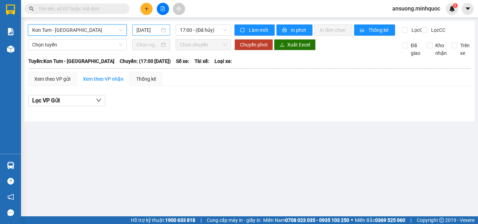
click at [158, 27] on input "[DATE]" at bounding box center [147, 30] width 23 height 8
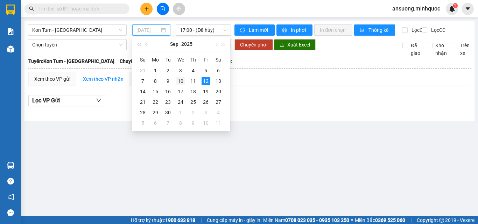
click at [182, 84] on div "10" at bounding box center [180, 81] width 8 height 8
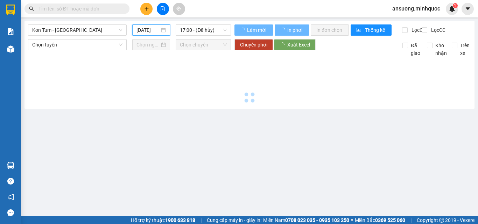
type input "10/09/2025"
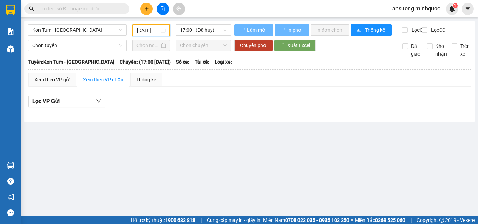
click at [259, 127] on main "Kon Tum - Sài Gòn 10/09/2025 17:00 - (Đã hủy) Làm mới In phơi In đơn chọn Thống…" at bounding box center [239, 108] width 478 height 217
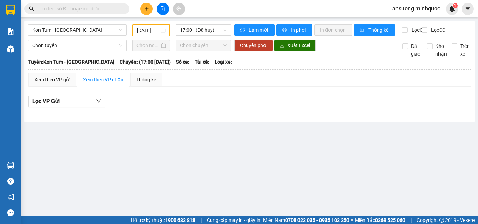
click at [207, 22] on div "Kon Tum - Sài Gòn 10/09/2025 17:00 - (Đã hủy) Làm mới In phơi In đơn chọn Thống…" at bounding box center [249, 71] width 450 height 101
click at [208, 28] on span "17:00 - (Đã hủy)" at bounding box center [203, 30] width 47 height 10
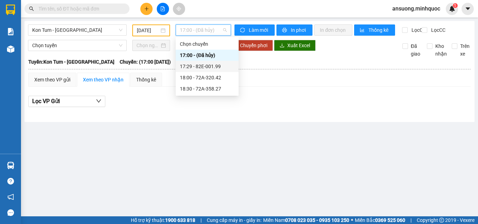
click at [204, 66] on div "17:29 - 82E-001.99" at bounding box center [207, 67] width 55 height 8
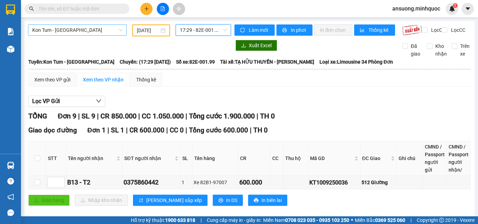
click at [72, 32] on span "Kon Tum - [GEOGRAPHIC_DATA]" at bounding box center [77, 30] width 90 height 10
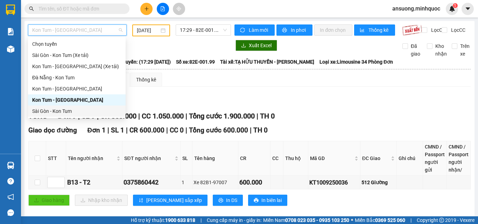
click at [54, 110] on div "Sài Gòn - Kon Tum" at bounding box center [76, 111] width 89 height 8
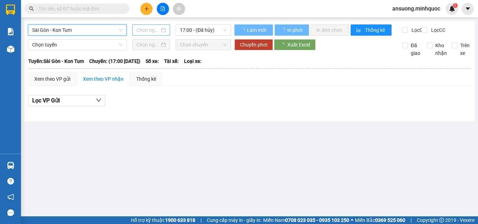
type input "[DATE]"
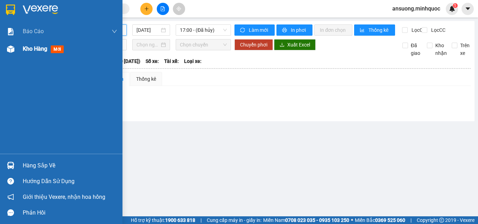
click at [12, 51] on img at bounding box center [10, 48] width 7 height 7
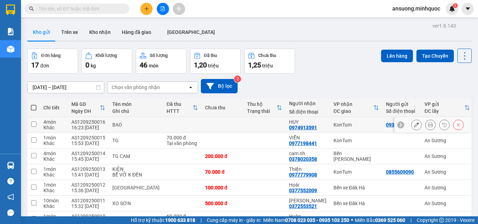
click at [414, 125] on icon at bounding box center [416, 124] width 5 height 5
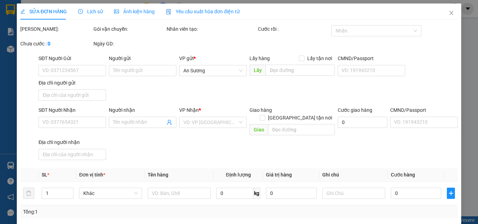
type input "0931482344"
type input "0974913591"
type input "HUY"
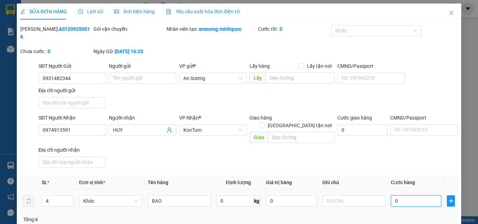
click at [409, 196] on input "0" at bounding box center [416, 201] width 50 height 11
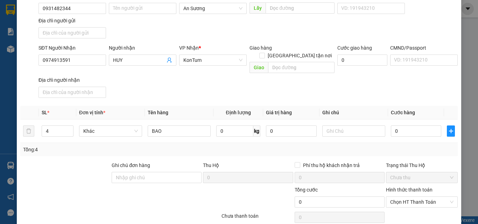
click at [427, 146] on div "Tổng: 4" at bounding box center [239, 150] width 432 height 8
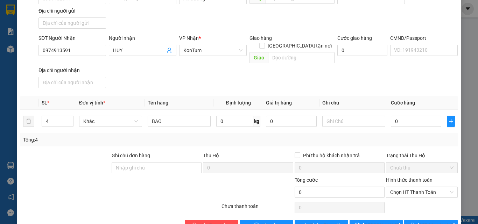
scroll to position [85, 0]
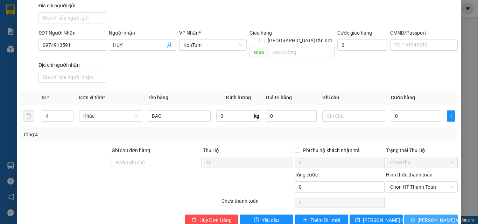
click at [425, 217] on span "[PERSON_NAME] và In" at bounding box center [441, 221] width 49 height 8
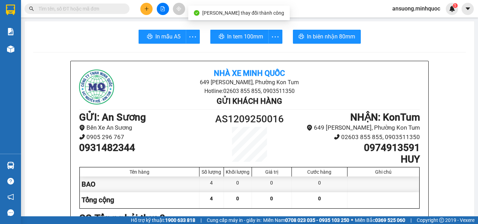
drag, startPoint x: 176, startPoint y: 36, endPoint x: 176, endPoint y: 41, distance: 5.3
click at [176, 37] on span "In mẫu A5" at bounding box center [167, 36] width 25 height 9
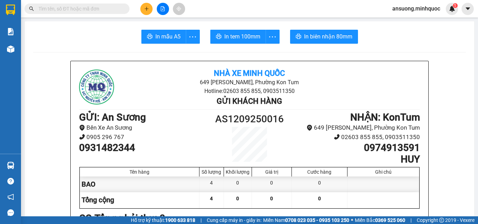
click at [145, 8] on icon "plus" at bounding box center [146, 8] width 5 height 5
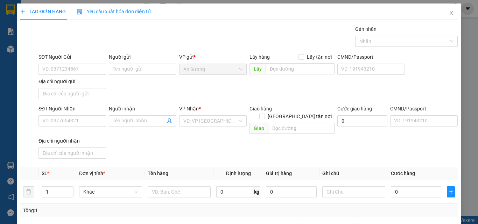
click at [61, 137] on div "Địa chỉ người nhận" at bounding box center [72, 141] width 68 height 8
click at [61, 148] on input "Địa chỉ người nhận" at bounding box center [72, 153] width 68 height 11
click at [57, 126] on input "SĐT Người Nhận" at bounding box center [72, 120] width 68 height 11
click at [63, 122] on input "SĐT Người Nhận" at bounding box center [72, 120] width 68 height 11
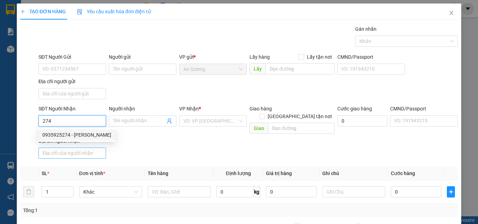
drag, startPoint x: 69, startPoint y: 132, endPoint x: 93, endPoint y: 146, distance: 28.0
click at [72, 134] on div "0935925274 - Linh" at bounding box center [76, 135] width 69 height 8
type input "0935925274"
type input "[PERSON_NAME]"
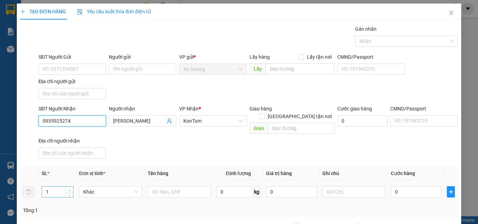
type input "0935925274"
type input "2"
click at [70, 189] on icon "up" at bounding box center [69, 190] width 2 height 2
click at [217, 167] on th "Định lượng" at bounding box center [238, 174] width 50 height 14
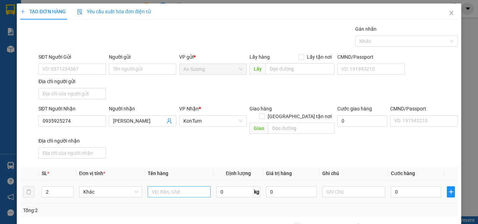
click at [140, 186] on div "Khác" at bounding box center [110, 191] width 63 height 11
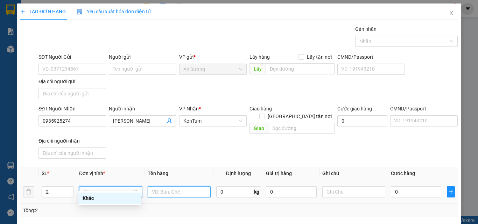
click at [169, 188] on input "text" at bounding box center [179, 191] width 63 height 11
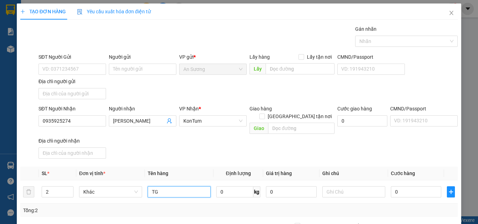
type input "TG"
drag, startPoint x: 177, startPoint y: 162, endPoint x: 231, endPoint y: 170, distance: 54.8
click at [178, 167] on th "Tên hàng" at bounding box center [179, 174] width 69 height 14
click at [428, 186] on input "0" at bounding box center [416, 191] width 50 height 11
type input "4"
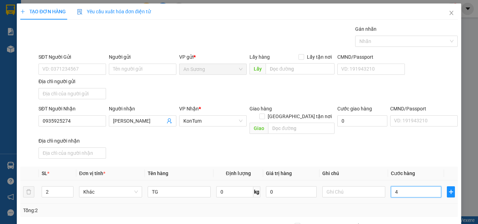
type input "4"
type input "0"
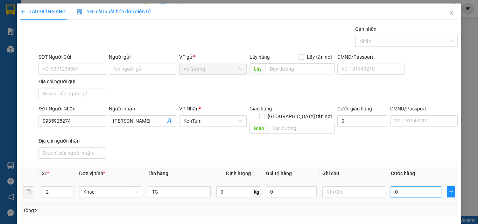
type input "01"
type input "1"
click at [362, 136] on div "SĐT Người Nhận 0935925274 Người nhận Linh VP Nhận * KonTum Giao hàng Giao tận n…" at bounding box center [248, 133] width 422 height 57
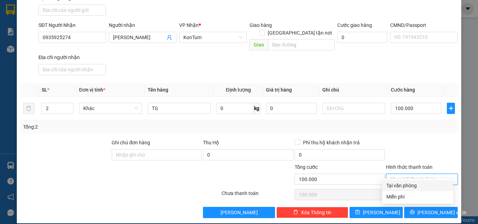
drag, startPoint x: 397, startPoint y: 174, endPoint x: 403, endPoint y: 189, distance: 15.8
click at [398, 174] on input "Hình thức thanh toán" at bounding box center [419, 179] width 58 height 10
click at [404, 189] on div "Tại văn phòng" at bounding box center [417, 186] width 63 height 8
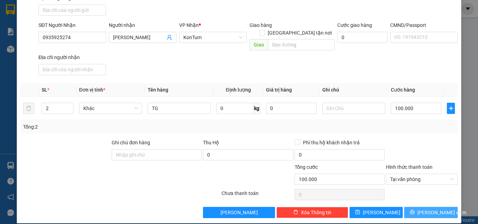
click at [436, 209] on span "[PERSON_NAME] và In" at bounding box center [441, 213] width 49 height 8
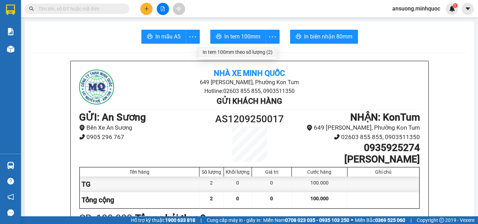
click at [260, 52] on div "In tem 100mm theo số lượng (2)" at bounding box center [238, 52] width 70 height 8
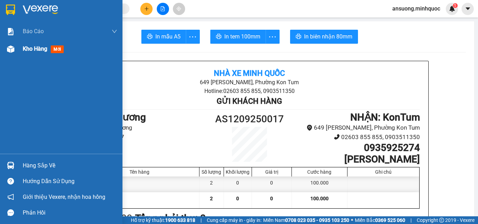
click at [15, 50] on div at bounding box center [11, 49] width 12 height 12
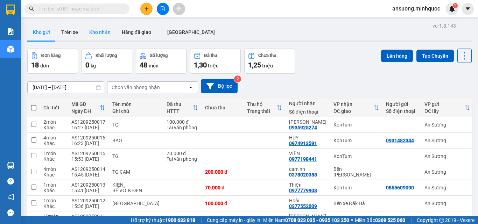
click at [101, 36] on button "Kho nhận" at bounding box center [100, 32] width 33 height 17
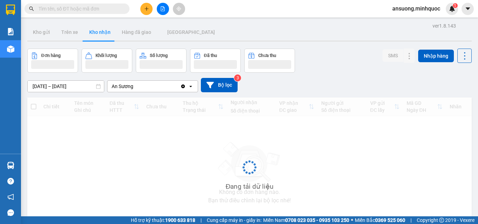
click at [101, 35] on button "Kho nhận" at bounding box center [100, 32] width 33 height 17
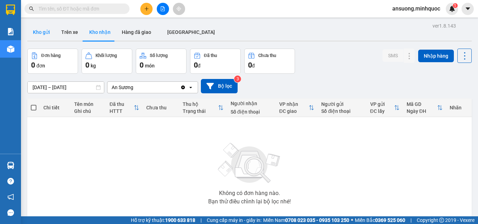
click at [37, 35] on button "Kho gửi" at bounding box center [41, 32] width 28 height 17
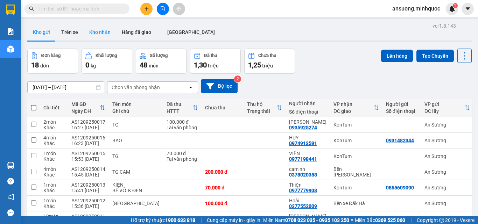
click at [99, 27] on button "Kho nhận" at bounding box center [100, 32] width 33 height 17
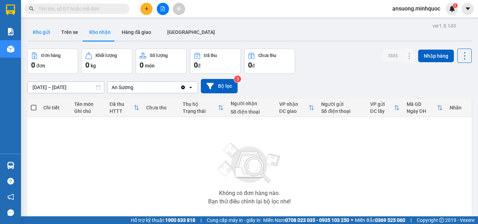
click at [38, 31] on button "Kho gửi" at bounding box center [41, 32] width 28 height 17
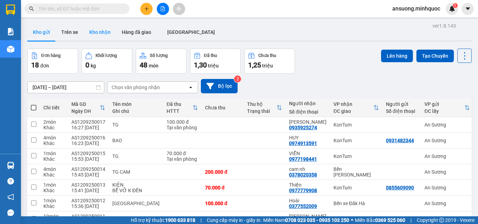
click at [104, 33] on button "Kho nhận" at bounding box center [100, 32] width 33 height 17
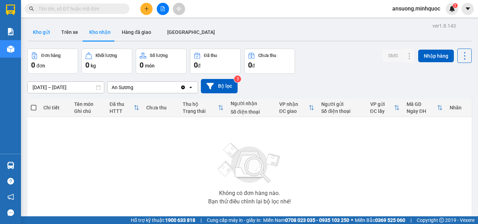
click at [38, 38] on button "Kho gửi" at bounding box center [41, 32] width 28 height 17
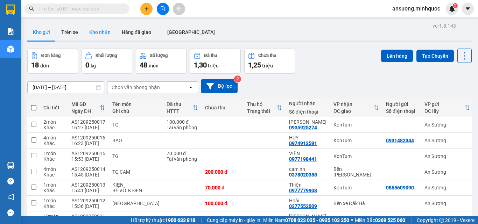
click at [99, 37] on button "Kho nhận" at bounding box center [100, 32] width 33 height 17
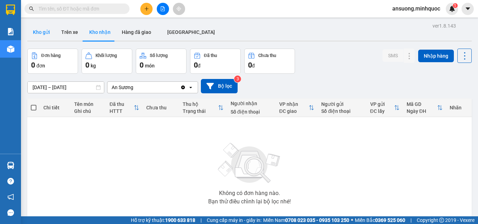
click at [48, 36] on button "Kho gửi" at bounding box center [41, 32] width 28 height 17
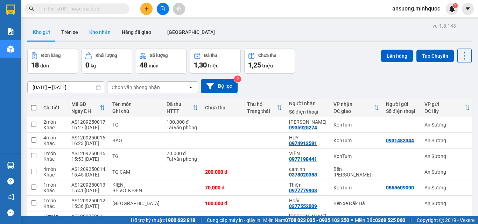
click at [99, 30] on button "Kho nhận" at bounding box center [100, 32] width 33 height 17
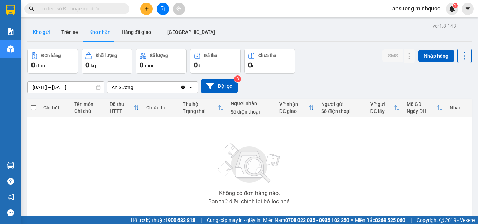
click at [45, 33] on button "Kho gửi" at bounding box center [41, 32] width 28 height 17
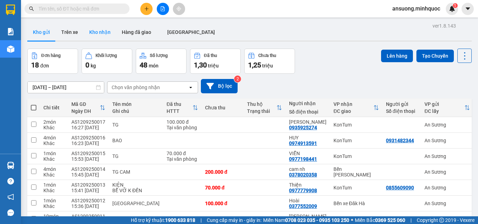
click at [95, 38] on button "Kho nhận" at bounding box center [100, 32] width 33 height 17
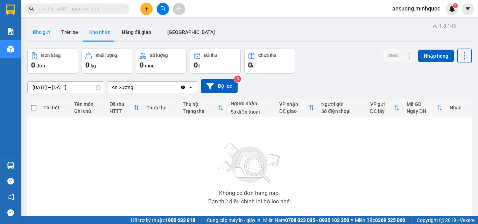
click at [37, 35] on button "Kho gửi" at bounding box center [41, 32] width 28 height 17
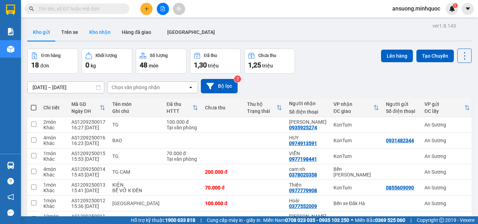
click at [100, 32] on button "Kho nhận" at bounding box center [100, 32] width 33 height 17
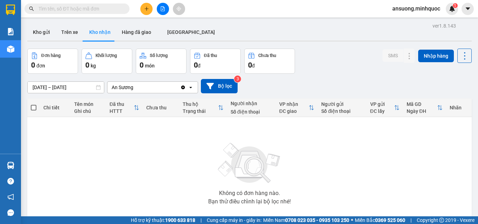
drag, startPoint x: 48, startPoint y: 37, endPoint x: 54, endPoint y: 5, distance: 33.2
click at [48, 34] on button "Kho gửi" at bounding box center [41, 32] width 28 height 17
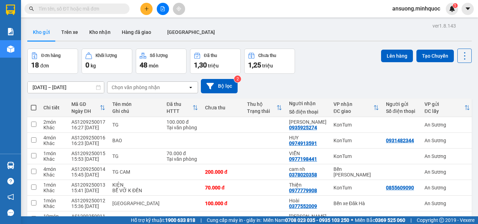
drag, startPoint x: 97, startPoint y: 37, endPoint x: 77, endPoint y: 12, distance: 31.6
click at [97, 37] on button "Kho nhận" at bounding box center [100, 32] width 33 height 17
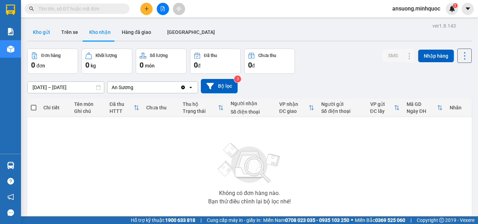
click at [43, 36] on button "Kho gửi" at bounding box center [41, 32] width 28 height 17
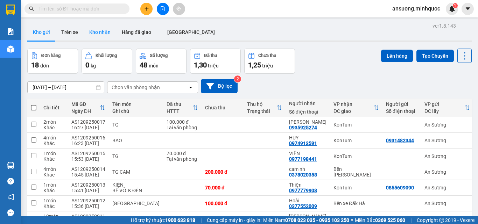
click at [94, 35] on button "Kho nhận" at bounding box center [100, 32] width 33 height 17
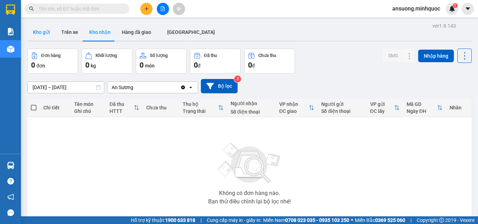
click at [40, 34] on button "Kho gửi" at bounding box center [41, 32] width 28 height 17
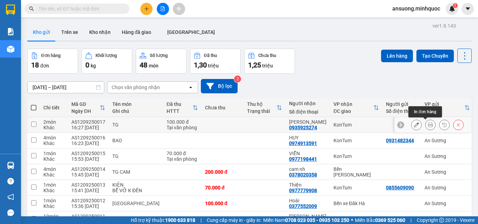
click at [425, 122] on button at bounding box center [430, 125] width 10 height 12
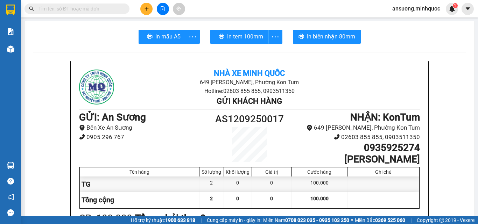
click at [160, 33] on span "In mẫu A5" at bounding box center [167, 36] width 25 height 9
click at [65, 43] on div "In mẫu A5 In tem 100mm In biên nhận 80mm" at bounding box center [249, 37] width 432 height 14
click at [149, 8] on button at bounding box center [146, 9] width 12 height 12
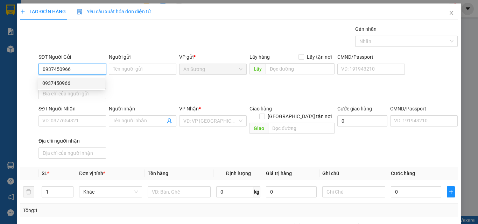
click at [98, 86] on div "0937450966" at bounding box center [71, 83] width 58 height 8
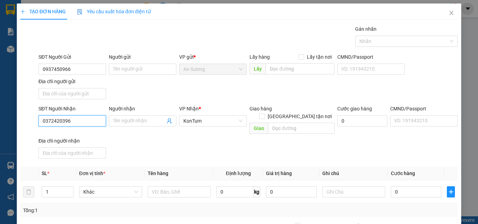
click at [73, 118] on input "0372420396" at bounding box center [72, 120] width 68 height 11
click at [66, 131] on div "0327304168 - HẢO" at bounding box center [71, 135] width 58 height 8
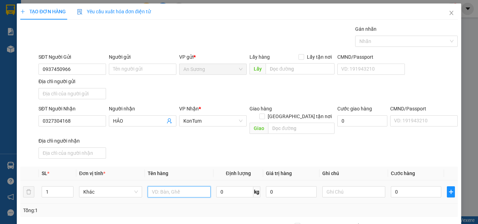
click at [159, 186] on input "text" at bounding box center [179, 191] width 63 height 11
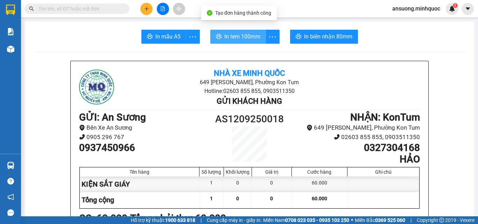
click at [242, 37] on span "In tem 100mm" at bounding box center [242, 36] width 36 height 9
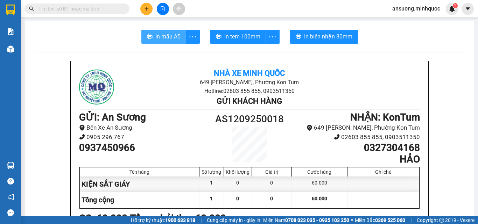
click at [170, 40] on span "In mẫu A5" at bounding box center [167, 36] width 25 height 9
click at [150, 13] on button at bounding box center [146, 9] width 12 height 12
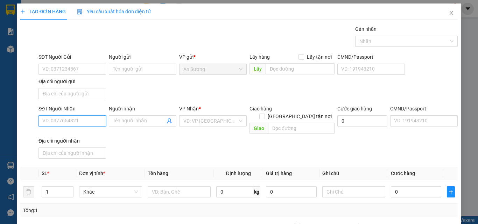
click at [58, 122] on input "SĐT Người Nhận" at bounding box center [72, 120] width 68 height 11
click at [76, 124] on input "SĐT Người Nhận" at bounding box center [72, 120] width 68 height 11
click at [65, 136] on div "0392924929 - Việt" at bounding box center [71, 135] width 58 height 8
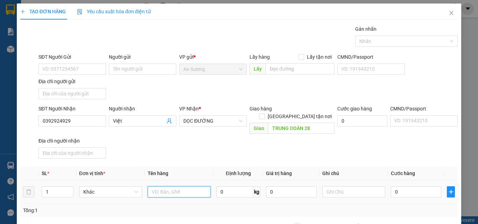
click at [184, 186] on input "text" at bounding box center [179, 191] width 63 height 11
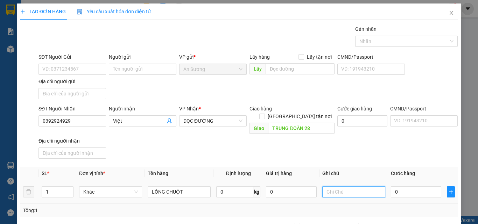
click at [354, 186] on input "text" at bounding box center [353, 191] width 63 height 11
click at [404, 186] on input "0" at bounding box center [416, 191] width 50 height 11
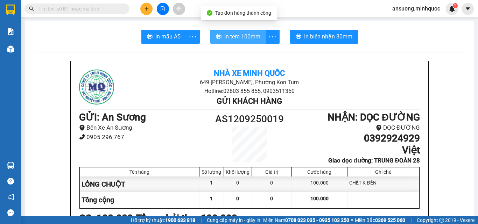
click at [240, 36] on span "In tem 100mm" at bounding box center [242, 36] width 36 height 9
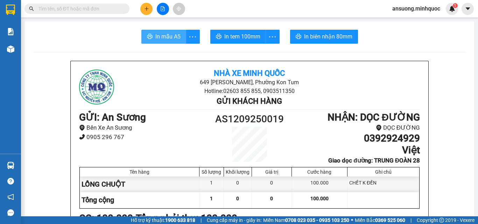
click at [160, 38] on span "In mẫu A5" at bounding box center [167, 36] width 25 height 9
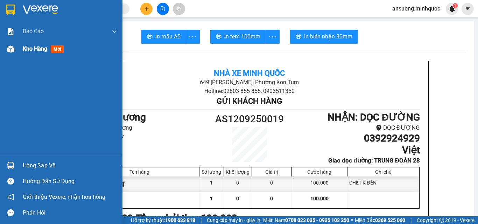
click at [12, 54] on div at bounding box center [11, 49] width 12 height 12
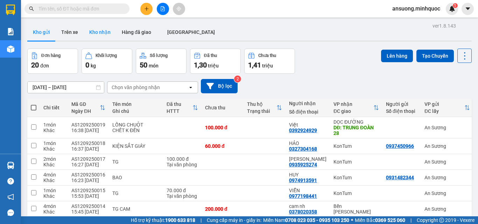
click at [93, 30] on button "Kho nhận" at bounding box center [100, 32] width 33 height 17
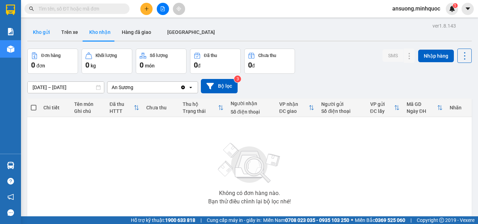
click at [36, 35] on button "Kho gửi" at bounding box center [41, 32] width 28 height 17
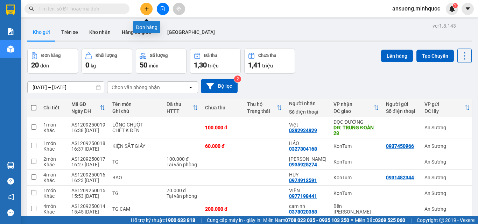
click at [160, 9] on icon "file-add" at bounding box center [162, 8] width 5 height 5
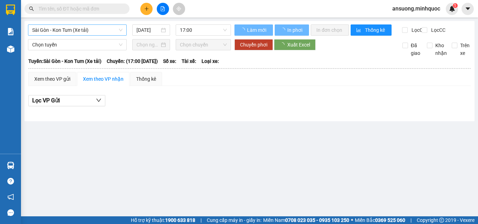
click at [37, 28] on span "Sài Gòn - Kon Tum (Xe tải)" at bounding box center [77, 30] width 90 height 10
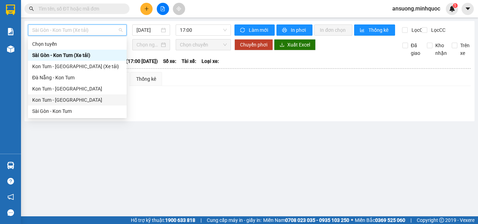
drag, startPoint x: 49, startPoint y: 100, endPoint x: 155, endPoint y: 47, distance: 118.9
click at [49, 100] on div "Kon Tum - [GEOGRAPHIC_DATA]" at bounding box center [77, 100] width 90 height 8
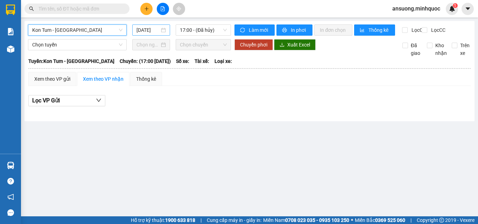
click at [152, 27] on input "[DATE]" at bounding box center [147, 30] width 23 height 8
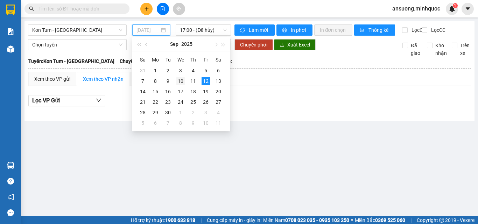
click at [181, 78] on div "10" at bounding box center [180, 81] width 8 height 8
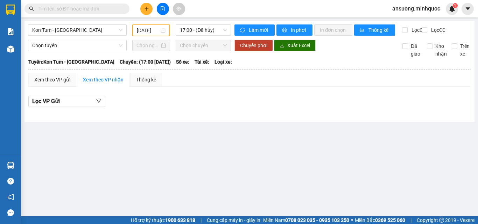
drag, startPoint x: 269, startPoint y: 114, endPoint x: 216, endPoint y: 52, distance: 81.1
click at [268, 113] on div "Lọc VP Gửi" at bounding box center [249, 103] width 442 height 22
click at [205, 34] on span "17:00 - (Đã hủy)" at bounding box center [203, 30] width 47 height 10
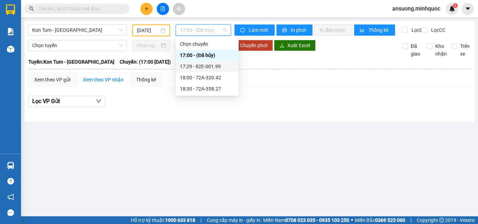
click at [211, 68] on div "17:29 - 82E-001.99" at bounding box center [207, 67] width 55 height 8
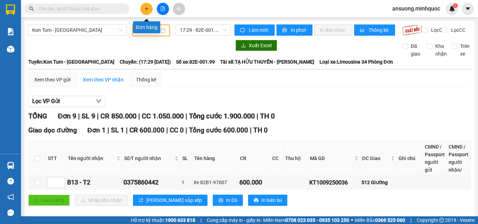
click at [152, 9] on button at bounding box center [146, 9] width 12 height 12
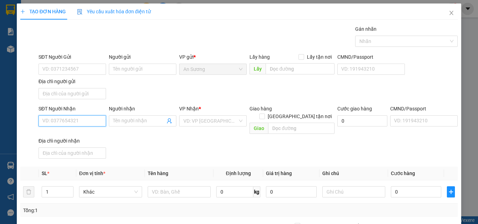
click at [59, 125] on input "SĐT Người Nhận" at bounding box center [72, 120] width 68 height 11
click at [48, 123] on input "SĐT Người Nhận" at bounding box center [72, 120] width 68 height 11
click at [163, 136] on div "SĐT Người Nhận 0968178512 0968178512 Người nhận Tên người nhận VP Nhận * VD: VP…" at bounding box center [248, 133] width 422 height 57
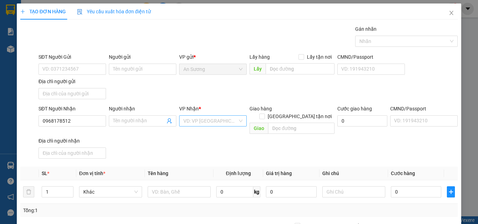
click at [180, 125] on div "VD: VP [GEOGRAPHIC_DATA]" at bounding box center [213, 120] width 68 height 11
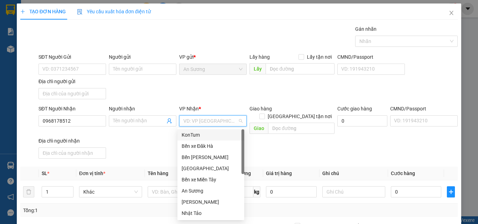
click at [194, 133] on div "KonTum" at bounding box center [211, 135] width 58 height 8
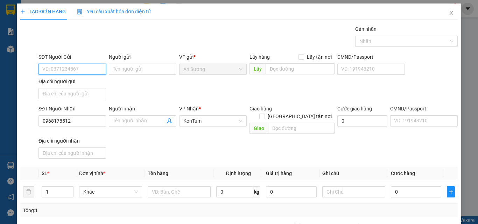
click at [62, 64] on input "SĐT Người Gửi" at bounding box center [72, 69] width 68 height 11
click at [62, 65] on input "SĐT Người Gửi" at bounding box center [72, 69] width 68 height 11
click at [73, 86] on div "0976365092" at bounding box center [71, 83] width 58 height 8
click at [161, 190] on div at bounding box center [179, 192] width 63 height 14
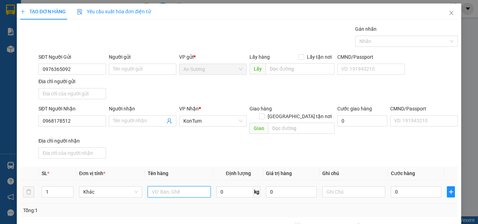
click at [162, 190] on input "text" at bounding box center [179, 191] width 63 height 11
drag, startPoint x: 168, startPoint y: 187, endPoint x: 122, endPoint y: 190, distance: 46.7
click at [122, 190] on tr "1 Khác CỤC 0 kg 0 0" at bounding box center [238, 191] width 437 height 23
click at [409, 189] on input "0" at bounding box center [416, 191] width 50 height 11
click at [402, 153] on div "SĐT Người Nhận 0968178512 Người nhận Tên người nhận VP Nhận * KonTum Giao hàng …" at bounding box center [248, 133] width 422 height 57
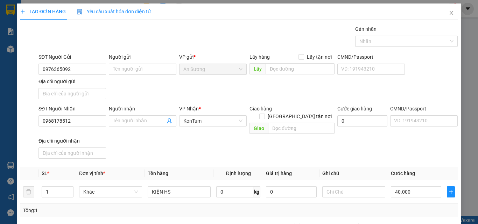
drag, startPoint x: 408, startPoint y: 185, endPoint x: 411, endPoint y: 207, distance: 22.6
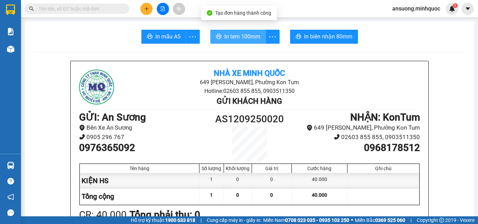
drag, startPoint x: 241, startPoint y: 35, endPoint x: 254, endPoint y: 86, distance: 52.4
click at [242, 36] on span "In tem 100mm" at bounding box center [242, 36] width 36 height 9
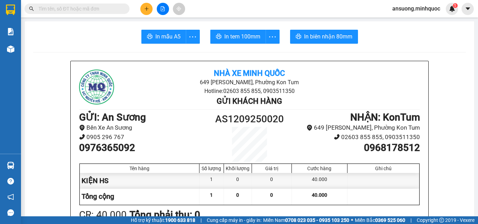
drag, startPoint x: 164, startPoint y: 41, endPoint x: 149, endPoint y: 78, distance: 39.5
click at [164, 42] on button "In mẫu A5" at bounding box center [163, 37] width 45 height 14
click at [140, 6] on div at bounding box center [162, 9] width 52 height 12
click at [144, 6] on button at bounding box center [146, 9] width 12 height 12
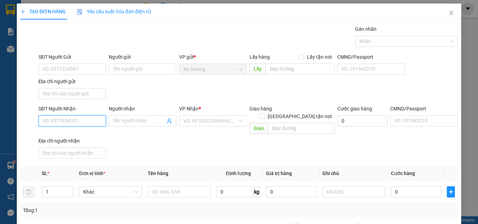
click at [49, 122] on input "SĐT Người Nhận" at bounding box center [72, 120] width 68 height 11
click at [87, 137] on div "0989157159 - HUY" at bounding box center [71, 135] width 58 height 8
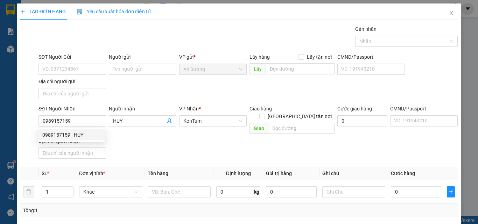
click at [180, 153] on div "SĐT Người Nhận 0989157159 Người nhận HUY VP Nhận * KonTum Giao hàng Giao tận nơ…" at bounding box center [248, 133] width 422 height 57
drag, startPoint x: 162, startPoint y: 202, endPoint x: 168, endPoint y: 191, distance: 12.4
click at [162, 207] on div "Tổng: 1" at bounding box center [104, 211] width 162 height 8
click at [169, 192] on td at bounding box center [179, 191] width 69 height 23
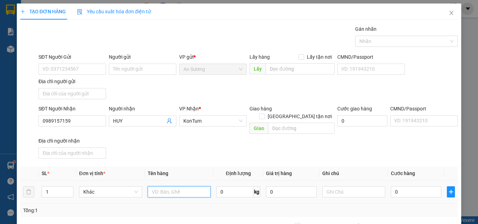
click at [183, 189] on input "text" at bounding box center [179, 191] width 63 height 11
click at [204, 157] on div "Transit Pickup Surcharge Ids Transit Deliver Surcharge Ids Transit Deliver Surc…" at bounding box center [238, 163] width 437 height 277
drag, startPoint x: 172, startPoint y: 188, endPoint x: 166, endPoint y: 186, distance: 6.3
click at [166, 186] on div "CỤC ĐÊN" at bounding box center [179, 192] width 63 height 14
drag, startPoint x: 176, startPoint y: 180, endPoint x: 161, endPoint y: 183, distance: 14.5
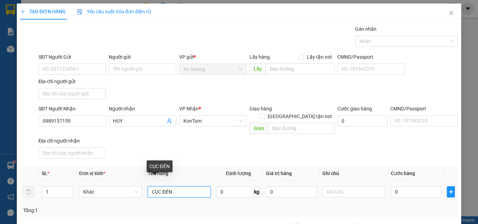
click at [161, 186] on input "CỤC ĐÊN" at bounding box center [179, 191] width 63 height 11
click at [225, 146] on div "SĐT Người Nhận 0989157159 Người nhận HUY VP Nhận * KonTum Giao hàng Giao tận nơ…" at bounding box center [248, 133] width 422 height 57
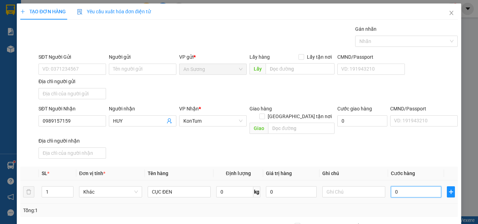
click at [423, 186] on input "0" at bounding box center [416, 191] width 50 height 11
click at [406, 153] on div "SĐT Người Nhận 0989157159 Người nhận HUY VP Nhận * KonTum Giao hàng Giao tận nơ…" at bounding box center [248, 133] width 422 height 57
click at [411, 189] on input "50.000" at bounding box center [416, 191] width 50 height 11
click at [406, 154] on div "Transit Pickup Surcharge Ids Transit Deliver Surcharge Ids Transit Deliver Surc…" at bounding box center [238, 163] width 437 height 277
drag, startPoint x: 420, startPoint y: 203, endPoint x: 410, endPoint y: 217, distance: 17.4
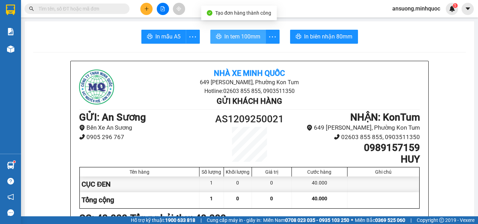
click at [252, 34] on span "In tem 100mm" at bounding box center [242, 36] width 36 height 9
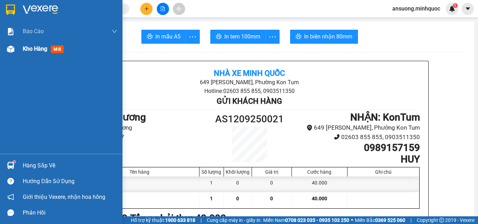
click at [12, 47] on img at bounding box center [10, 48] width 7 height 7
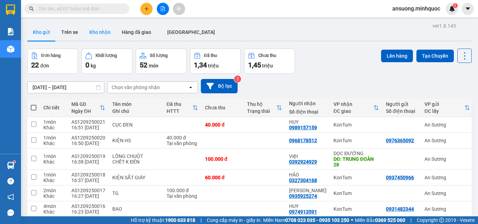
click at [93, 38] on button "Kho nhận" at bounding box center [100, 32] width 33 height 17
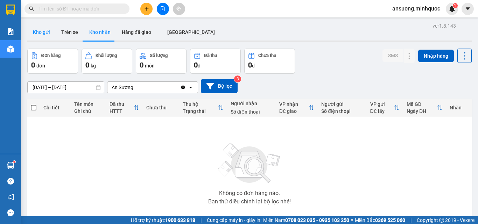
click at [37, 33] on button "Kho gửi" at bounding box center [41, 32] width 28 height 17
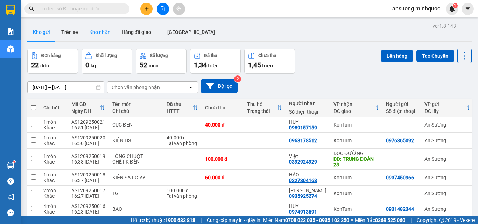
click at [93, 27] on button "Kho nhận" at bounding box center [100, 32] width 33 height 17
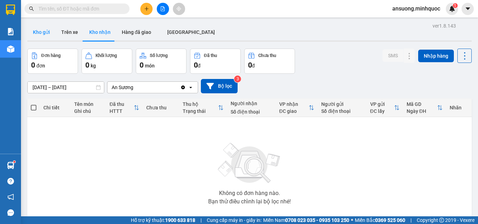
drag, startPoint x: 35, startPoint y: 42, endPoint x: 36, endPoint y: 36, distance: 6.0
click at [35, 41] on div "Kho gửi Trên xe Kho nhận Hàng đã giao ĐÀ NẴNG" at bounding box center [249, 33] width 444 height 18
click at [36, 35] on button "Kho gửi" at bounding box center [41, 32] width 28 height 17
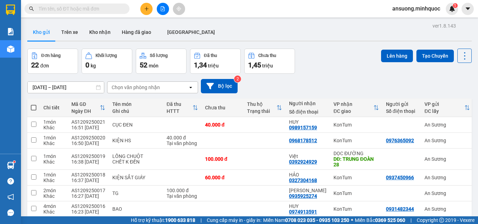
click at [282, 1] on div "Kết quả tìm kiếm ( 0 ) Bộ lọc No Data ansuong.minhquoc 1" at bounding box center [239, 8] width 478 height 17
click at [238, 28] on div "Kho gửi Trên xe Kho nhận Hàng đã giao ĐÀ NẴNG" at bounding box center [249, 33] width 444 height 19
click at [254, 42] on div "ver 1.8.143 Kho gửi Trên xe Kho nhận Hàng đã giao ĐÀ NẴNG Đơn hàng 22 đơn Khối …" at bounding box center [249, 163] width 450 height 284
click at [94, 34] on button "Kho nhận" at bounding box center [100, 32] width 33 height 17
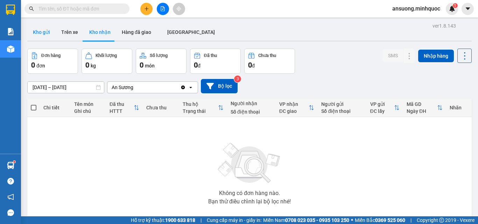
click at [39, 39] on button "Kho gửi" at bounding box center [41, 32] width 28 height 17
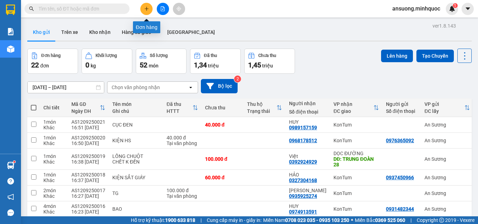
click at [146, 9] on icon "plus" at bounding box center [146, 8] width 4 height 0
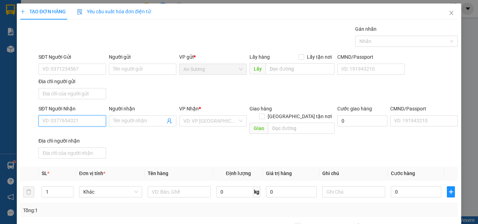
click at [68, 121] on input "SĐT Người Nhận" at bounding box center [72, 120] width 68 height 11
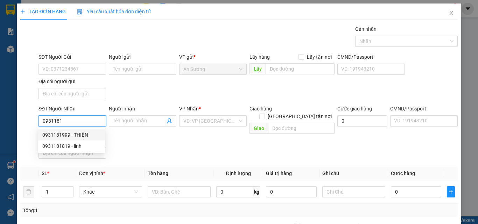
click at [79, 132] on div "0931181999 - THIỆN" at bounding box center [71, 135] width 58 height 8
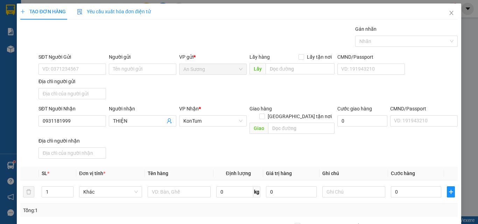
click at [198, 153] on div "SĐT Người Nhận 0931181999 Người nhận THIỆN VP Nhận * KonTum Giao hàng Giao tận …" at bounding box center [248, 133] width 422 height 57
click at [168, 186] on input "text" at bounding box center [179, 191] width 63 height 11
click at [194, 155] on div "Transit Pickup Surcharge Ids Transit Deliver Surcharge Ids Transit Deliver Surc…" at bounding box center [238, 163] width 437 height 277
click at [405, 188] on input "0" at bounding box center [416, 191] width 50 height 11
click at [349, 158] on div "Transit Pickup Surcharge Ids Transit Deliver Surcharge Ids Transit Deliver Surc…" at bounding box center [238, 163] width 437 height 277
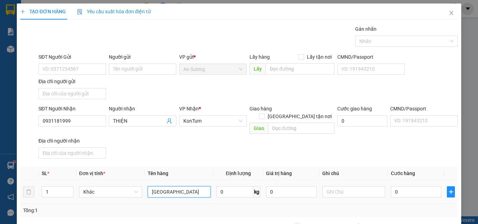
click at [170, 186] on input "[GEOGRAPHIC_DATA]" at bounding box center [179, 191] width 63 height 11
click at [206, 150] on div "SĐT Người Nhận 0931181999 Người nhận THIỆN VP Nhận * KonTum Giao hàng Giao tận …" at bounding box center [248, 133] width 422 height 57
click at [399, 186] on input "0" at bounding box center [416, 191] width 50 height 11
click at [380, 149] on div "SĐT Người Nhận 0931181999 Người nhận THIỆN VP Nhận * KonTum Giao hàng Giao tận …" at bounding box center [248, 133] width 422 height 57
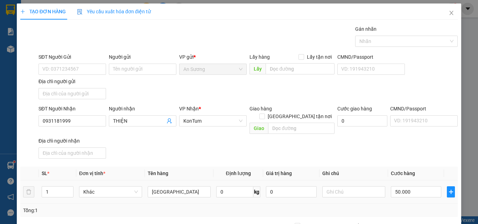
click at [321, 180] on td at bounding box center [353, 191] width 69 height 23
drag, startPoint x: 321, startPoint y: 175, endPoint x: 325, endPoint y: 173, distance: 3.8
click at [322, 180] on td at bounding box center [353, 191] width 69 height 23
click at [353, 186] on input "text" at bounding box center [353, 191] width 63 height 11
click at [55, 70] on input "SĐT Người Gửi" at bounding box center [72, 69] width 68 height 11
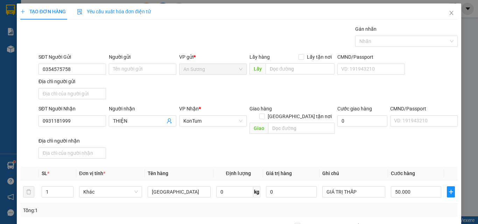
drag, startPoint x: 168, startPoint y: 87, endPoint x: 184, endPoint y: 86, distance: 16.5
click at [169, 87] on div "SĐT Người Gửi 0354575758 0354575758 Người gửi Tên người gửi VP gửi * An Sương L…" at bounding box center [248, 77] width 422 height 49
click at [430, 127] on div "Transit Pickup Surcharge Ids Transit Deliver Surcharge Ids Transit Deliver Surc…" at bounding box center [238, 163] width 437 height 277
drag, startPoint x: 435, startPoint y: 192, endPoint x: 428, endPoint y: 211, distance: 20.7
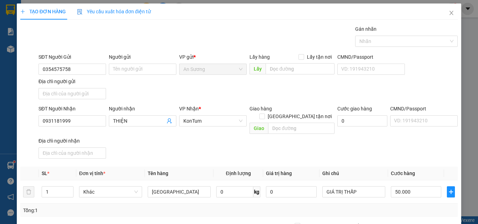
click at [151, 194] on div "Transit Pickup Surcharge Ids Transit Deliver Surcharge Ids Transit Deliver Surc…" at bounding box center [238, 163] width 437 height 277
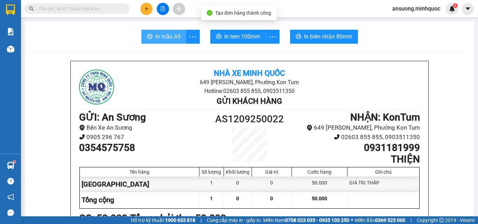
click at [170, 34] on span "In mẫu A5" at bounding box center [167, 36] width 25 height 9
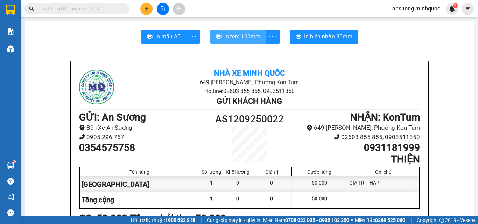
click at [246, 32] on span "In tem 100mm" at bounding box center [242, 36] width 36 height 9
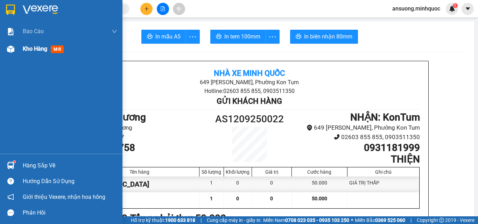
click at [14, 50] on img at bounding box center [10, 48] width 7 height 7
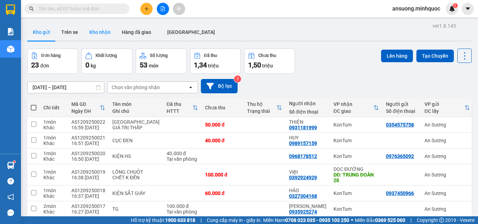
click at [92, 35] on button "Kho nhận" at bounding box center [100, 32] width 33 height 17
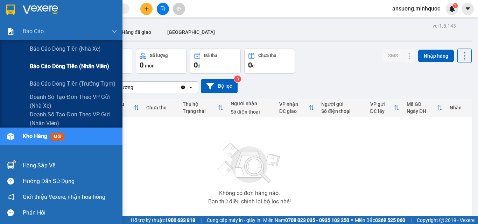
click at [75, 67] on span "Báo cáo dòng tiền (nhân viên)" at bounding box center [69, 66] width 79 height 9
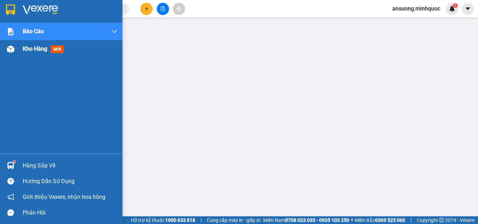
click at [6, 49] on div at bounding box center [11, 49] width 12 height 12
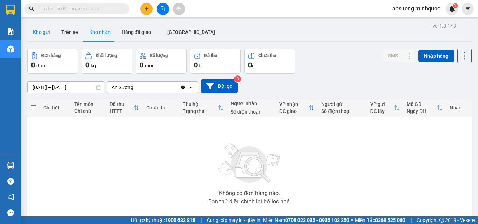
click at [53, 25] on button "Kho gửi" at bounding box center [41, 32] width 28 height 17
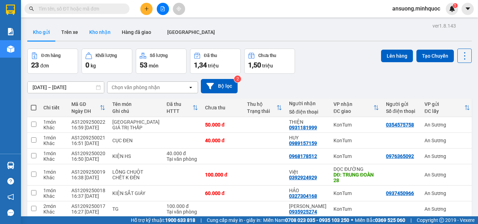
click at [100, 34] on button "Kho nhận" at bounding box center [100, 32] width 33 height 17
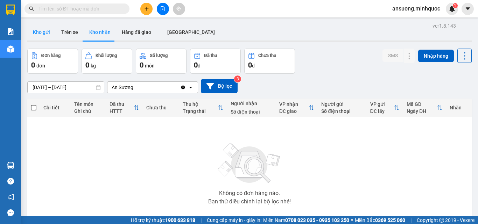
click at [34, 27] on button "Kho gửi" at bounding box center [41, 32] width 28 height 17
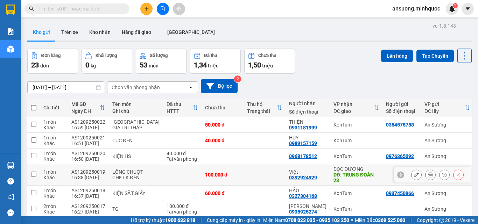
scroll to position [105, 0]
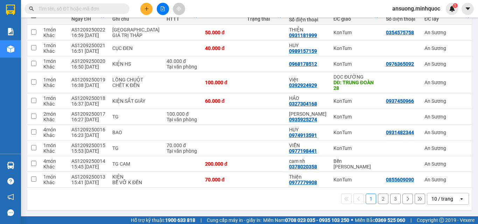
click at [447, 203] on div "10 / trang" at bounding box center [442, 199] width 22 height 7
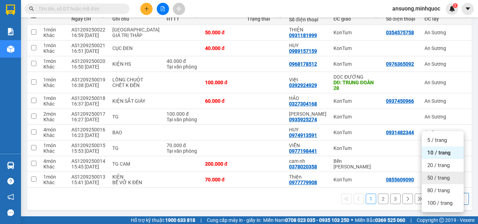
click at [439, 175] on span "50 / trang" at bounding box center [438, 178] width 22 height 7
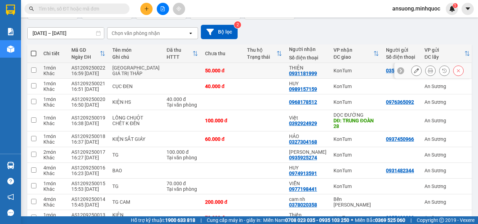
scroll to position [0, 0]
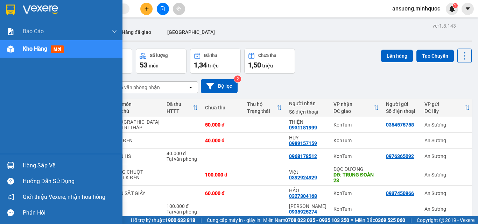
click at [22, 48] on div "Kho hàng mới" at bounding box center [61, 48] width 122 height 17
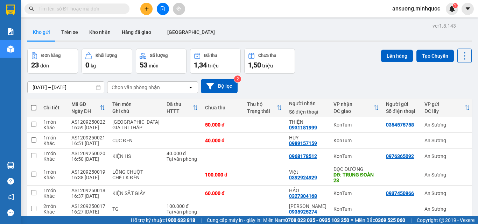
click at [34, 104] on label at bounding box center [34, 107] width 6 height 7
click at [34, 104] on input "checkbox" at bounding box center [34, 104] width 0 height 0
checkbox input "true"
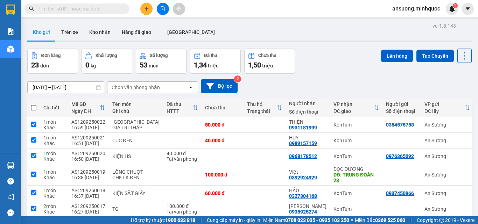
checkbox input "true"
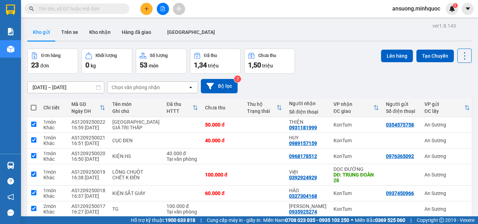
checkbox input "true"
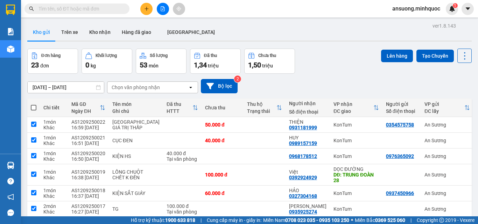
checkbox input "true"
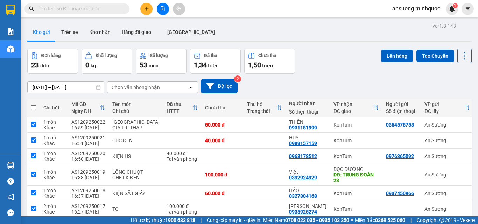
checkbox input "true"
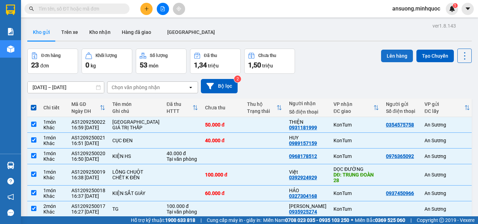
click at [381, 55] on button "Lên hàng" at bounding box center [397, 56] width 32 height 13
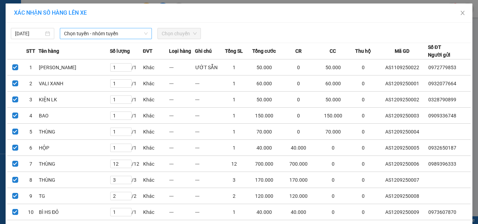
click at [103, 33] on span "Chọn tuyến - nhóm tuyến" at bounding box center [106, 33] width 84 height 10
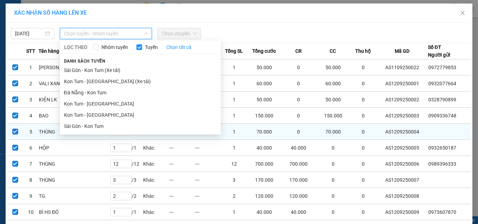
click at [79, 126] on li "Sài Gòn - Kon Tum" at bounding box center [140, 126] width 161 height 11
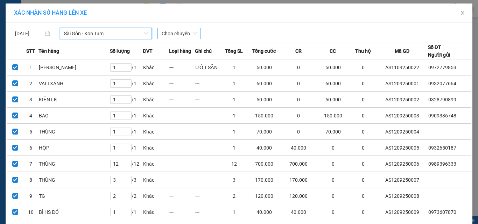
click at [178, 33] on span "Chọn chuyến" at bounding box center [179, 33] width 35 height 10
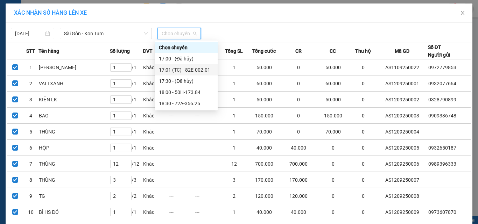
click at [184, 72] on div "17:01 (TC) - 82E-002.01" at bounding box center [186, 70] width 55 height 8
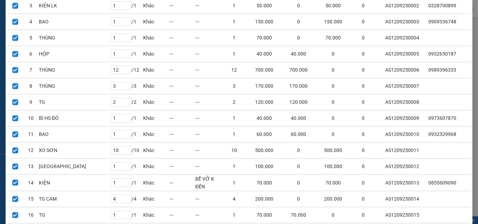
scroll to position [280, 0]
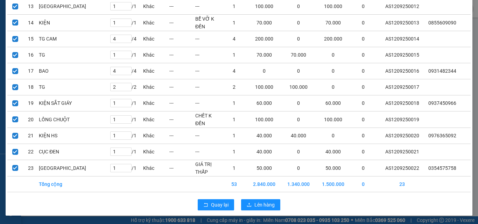
click at [267, 206] on span "Lên hàng" at bounding box center [264, 205] width 20 height 8
click at [265, 208] on span "Lên hàng" at bounding box center [264, 205] width 20 height 8
click at [158, 210] on div "Quay lại Lên hàng" at bounding box center [238, 205] width 463 height 18
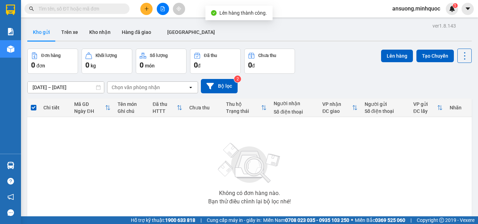
click at [241, 207] on div "Chi tiết Mã GD Ngày ĐH Tên món Ghi chú Đã thu HTTT Chưa thu Thu hộ Trạng thái N…" at bounding box center [249, 174] width 444 height 150
click at [169, 5] on div at bounding box center [162, 9] width 52 height 12
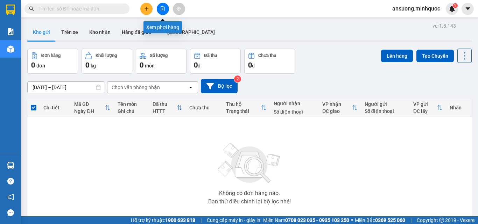
click at [163, 8] on icon "file-add" at bounding box center [162, 8] width 5 height 5
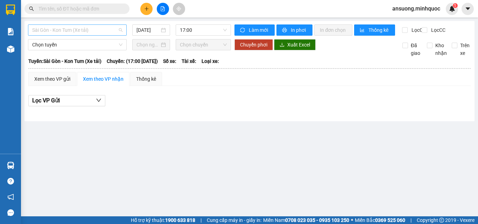
drag, startPoint x: 46, startPoint y: 30, endPoint x: 56, endPoint y: 51, distance: 23.5
click at [46, 30] on span "Sài Gòn - Kon Tum (Xe tải)" at bounding box center [77, 30] width 90 height 10
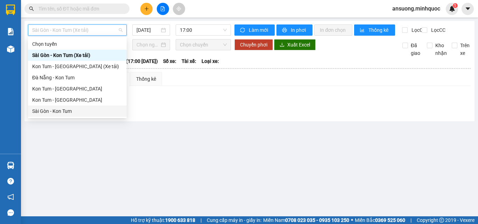
click at [44, 114] on div "Sài Gòn - Kon Tum" at bounding box center [77, 111] width 90 height 8
type input "[DATE]"
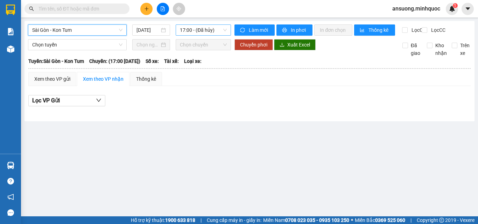
click at [187, 26] on span "17:00 - (Đã hủy)" at bounding box center [203, 30] width 47 height 10
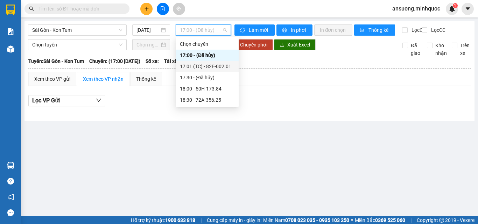
click at [218, 65] on div "17:01 (TC) - 82E-002.01" at bounding box center [207, 67] width 55 height 8
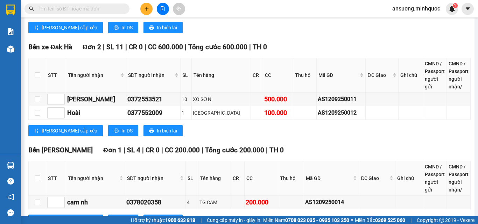
scroll to position [542, 0]
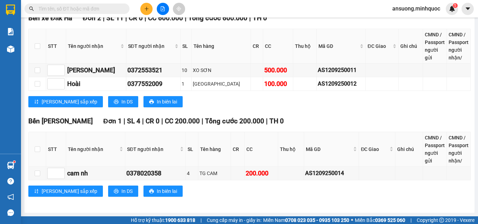
click at [147, 10] on icon "plus" at bounding box center [146, 8] width 5 height 5
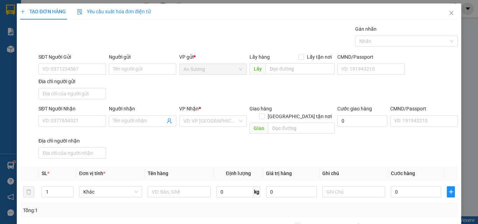
click at [53, 127] on div "SĐT Người Nhận VD: 0377654321" at bounding box center [72, 117] width 68 height 24
click at [60, 125] on input "SĐT Người Nhận" at bounding box center [72, 120] width 68 height 11
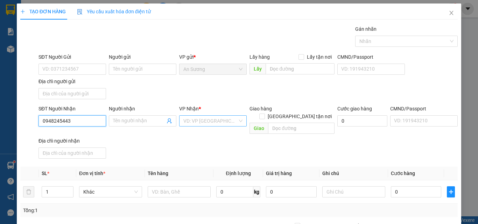
type input "0948245443"
click at [206, 126] on input "search" at bounding box center [210, 121] width 54 height 10
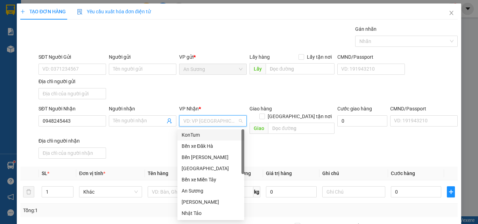
click at [192, 131] on div "KonTum" at bounding box center [210, 134] width 67 height 11
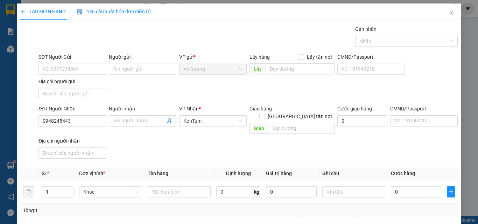
click at [151, 141] on div "SĐT Người Nhận 0948245443 Người nhận Tên người nhận VP Nhận * KonTum Giao hàng …" at bounding box center [248, 133] width 422 height 57
click at [79, 60] on div "SĐT Người Gửi" at bounding box center [72, 57] width 68 height 8
click at [79, 64] on input "SĐT Người Gửi" at bounding box center [72, 69] width 68 height 11
click at [80, 63] on div "SĐT Người Gửi" at bounding box center [72, 58] width 68 height 10
click at [80, 67] on input "SĐT Người Gửi" at bounding box center [72, 69] width 68 height 11
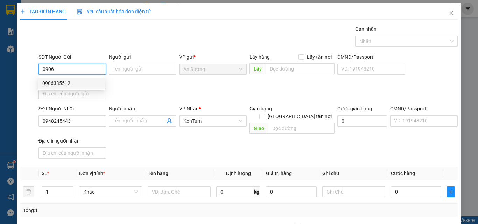
click at [12, 71] on div "TẠO ĐƠN HÀNG Yêu cầu xuất hóa đơn điện tử Transit Pickup Surcharge Ids Transit …" at bounding box center [239, 112] width 478 height 224
click at [76, 86] on div "0906388022" at bounding box center [71, 83] width 58 height 8
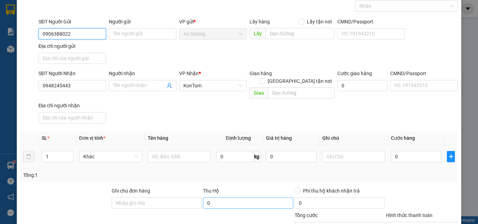
scroll to position [84, 0]
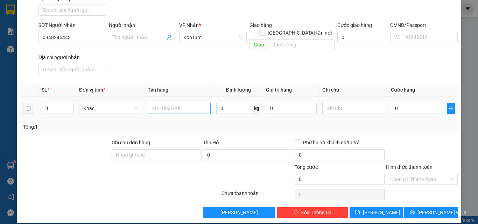
type input "0906388022"
click at [164, 102] on div at bounding box center [179, 108] width 63 height 14
click at [164, 105] on input "text" at bounding box center [179, 108] width 63 height 11
type input "HS"
click at [256, 63] on div "SĐT Người Nhận 0948245443 Người nhận Tên người nhận VP Nhận * KonTum Giao hàng …" at bounding box center [248, 49] width 422 height 57
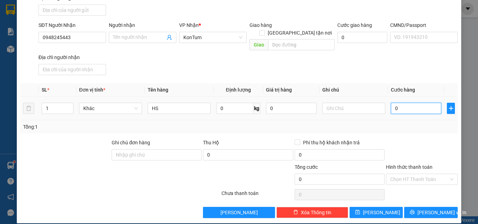
click at [412, 103] on input "0" at bounding box center [416, 108] width 50 height 11
type input "4"
type input "40"
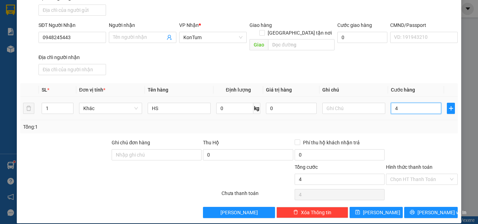
type input "40"
type input "40.000"
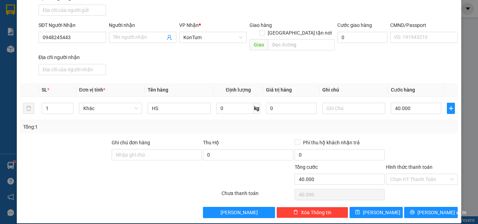
click at [368, 72] on div "Transit Pickup Surcharge Ids Transit Deliver Surcharge Ids Transit Deliver Surc…" at bounding box center [238, 80] width 437 height 277
click at [350, 103] on input "text" at bounding box center [353, 108] width 63 height 11
type input "XE ĐI"
click at [375, 75] on div "Transit Pickup Surcharge Ids Transit Deliver Surcharge Ids Transit Deliver Surc…" at bounding box center [238, 80] width 437 height 277
click at [429, 139] on div at bounding box center [421, 151] width 73 height 24
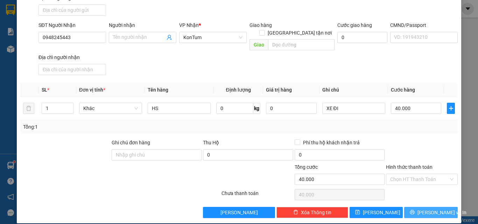
click at [431, 209] on span "[PERSON_NAME] và In" at bounding box center [441, 213] width 49 height 8
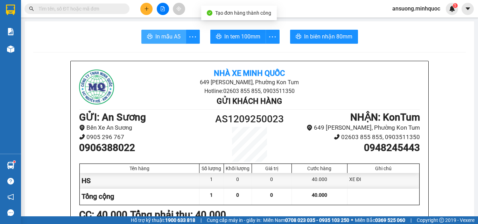
click at [160, 35] on span "In mẫu A5" at bounding box center [167, 36] width 25 height 9
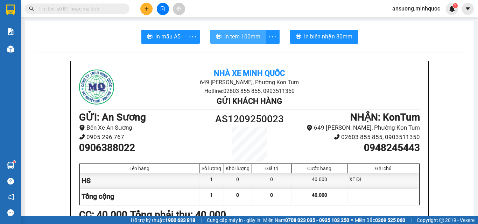
click at [237, 31] on button "In tem 100mm" at bounding box center [238, 37] width 56 height 14
